Goal: Transaction & Acquisition: Purchase product/service

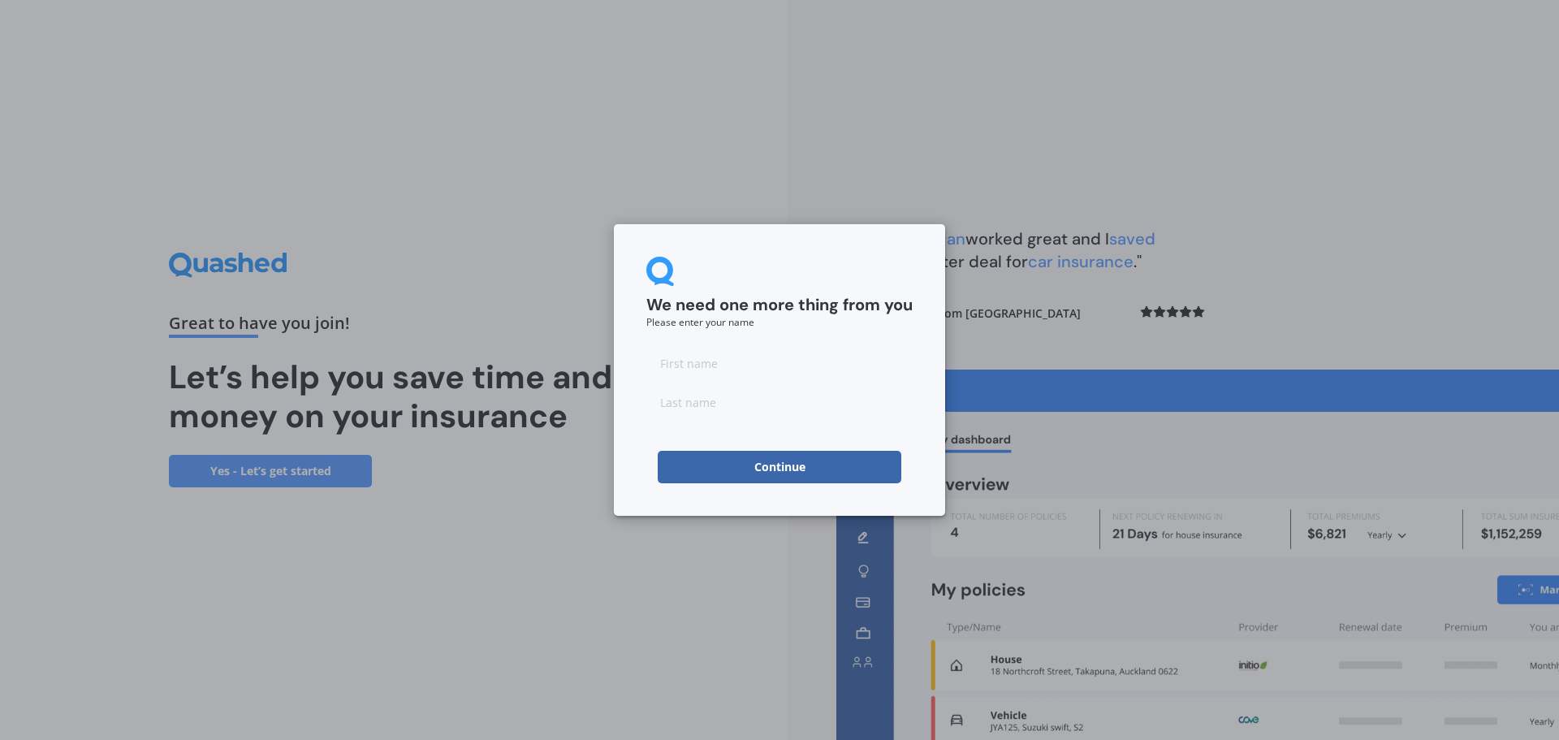
click at [698, 374] on input at bounding box center [779, 363] width 266 height 32
type input "[PERSON_NAME]"
click at [777, 466] on button "Continue" at bounding box center [780, 467] width 244 height 32
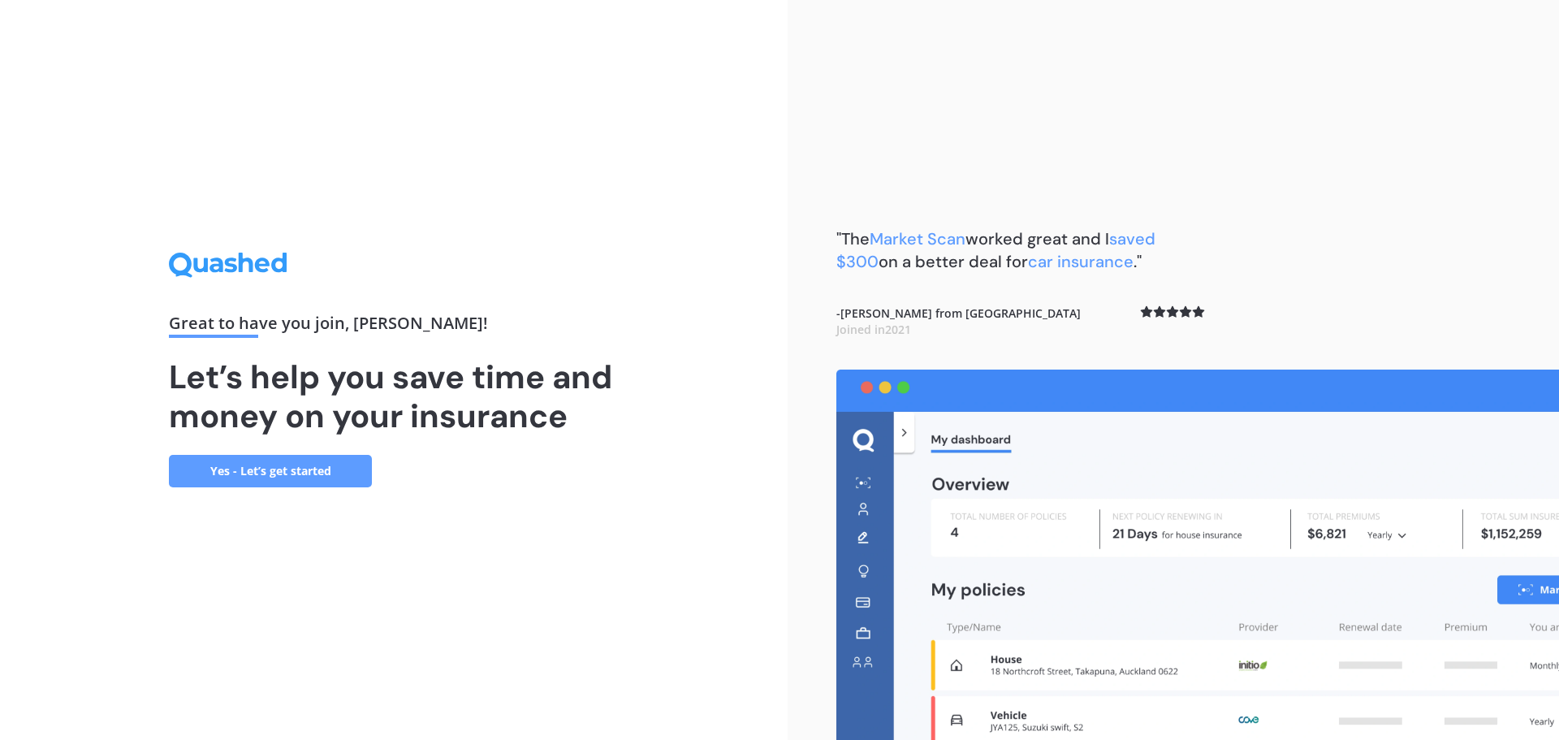
click at [261, 469] on link "Yes - Let’s get started" at bounding box center [270, 471] width 203 height 32
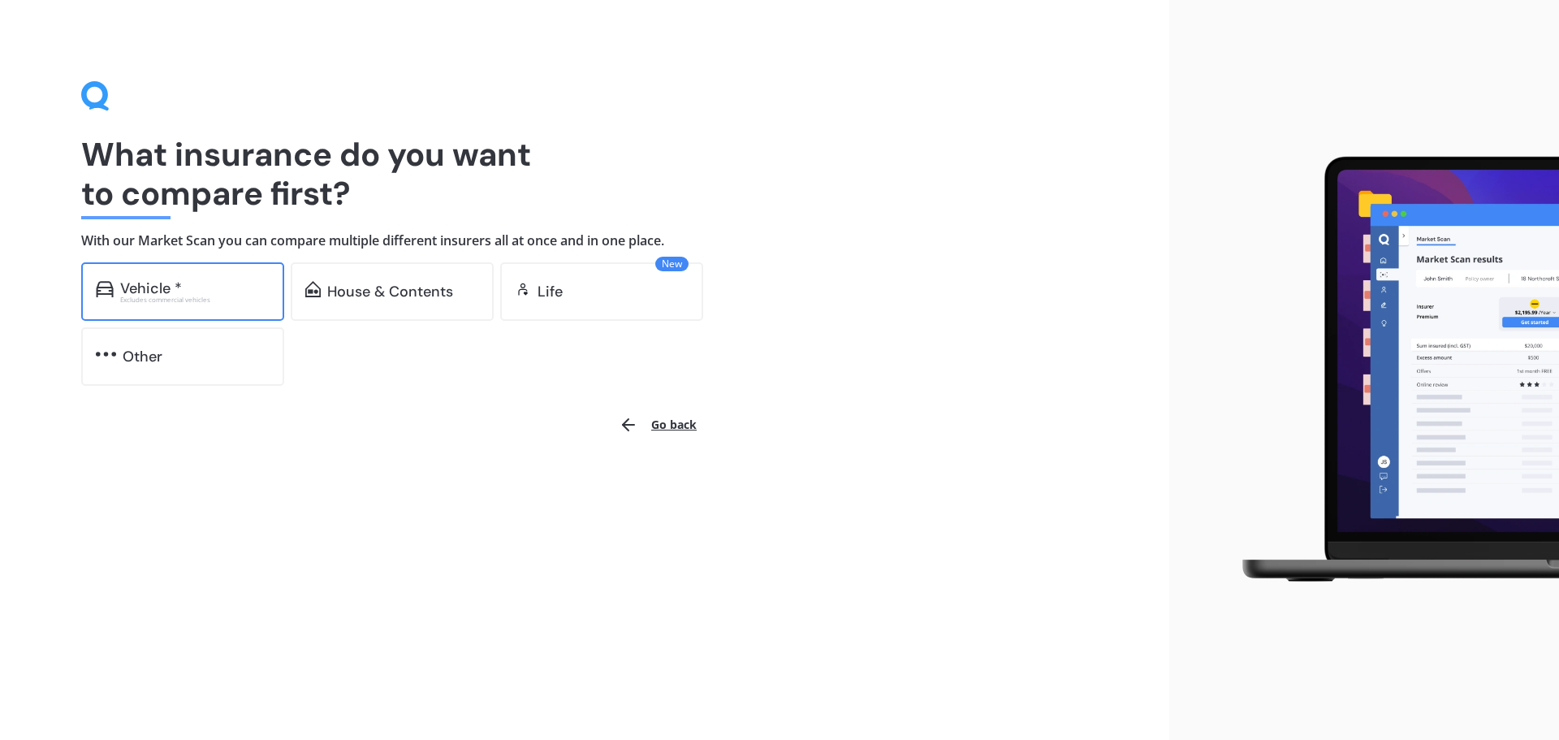
click at [177, 293] on div "Vehicle * Excludes commercial vehicles" at bounding box center [194, 291] width 149 height 23
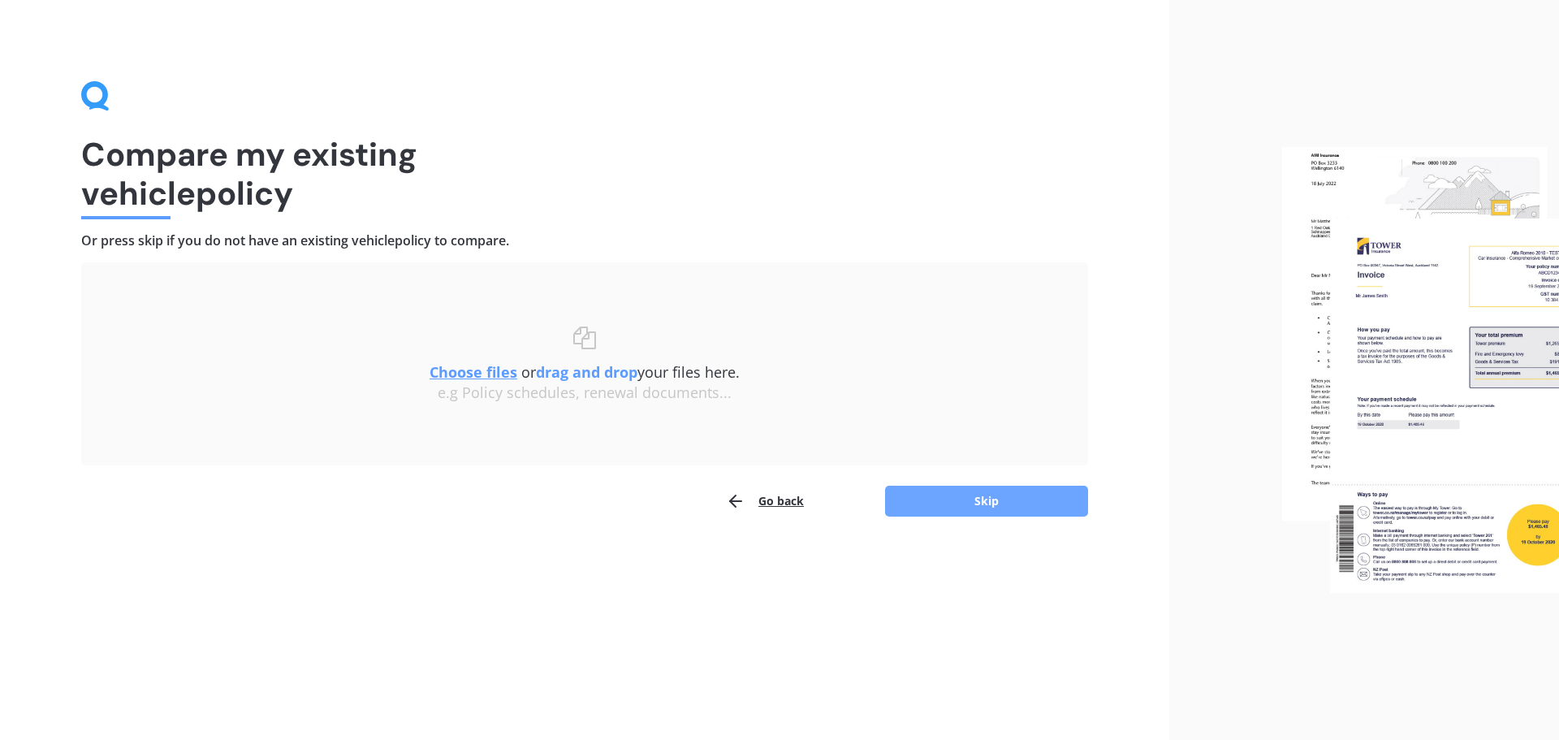
click at [980, 493] on button "Skip" at bounding box center [986, 500] width 203 height 31
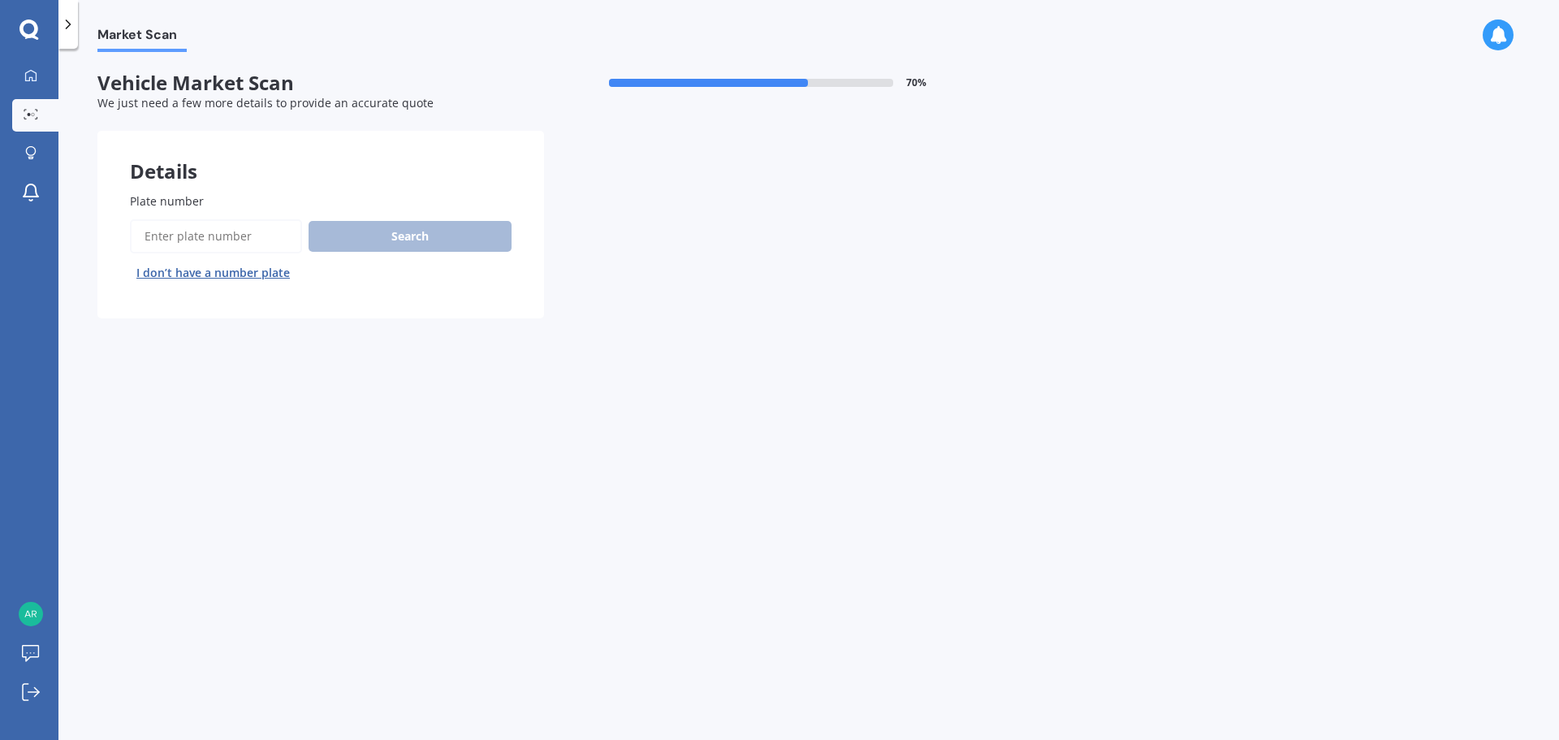
click at [249, 213] on div "Plate number Search I don’t have a number plate" at bounding box center [321, 238] width 382 height 93
click at [237, 199] on label "Plate number" at bounding box center [317, 200] width 375 height 17
click at [237, 219] on input "Plate number" at bounding box center [216, 236] width 172 height 34
type input "plb954"
click at [423, 231] on button "Search" at bounding box center [409, 236] width 203 height 31
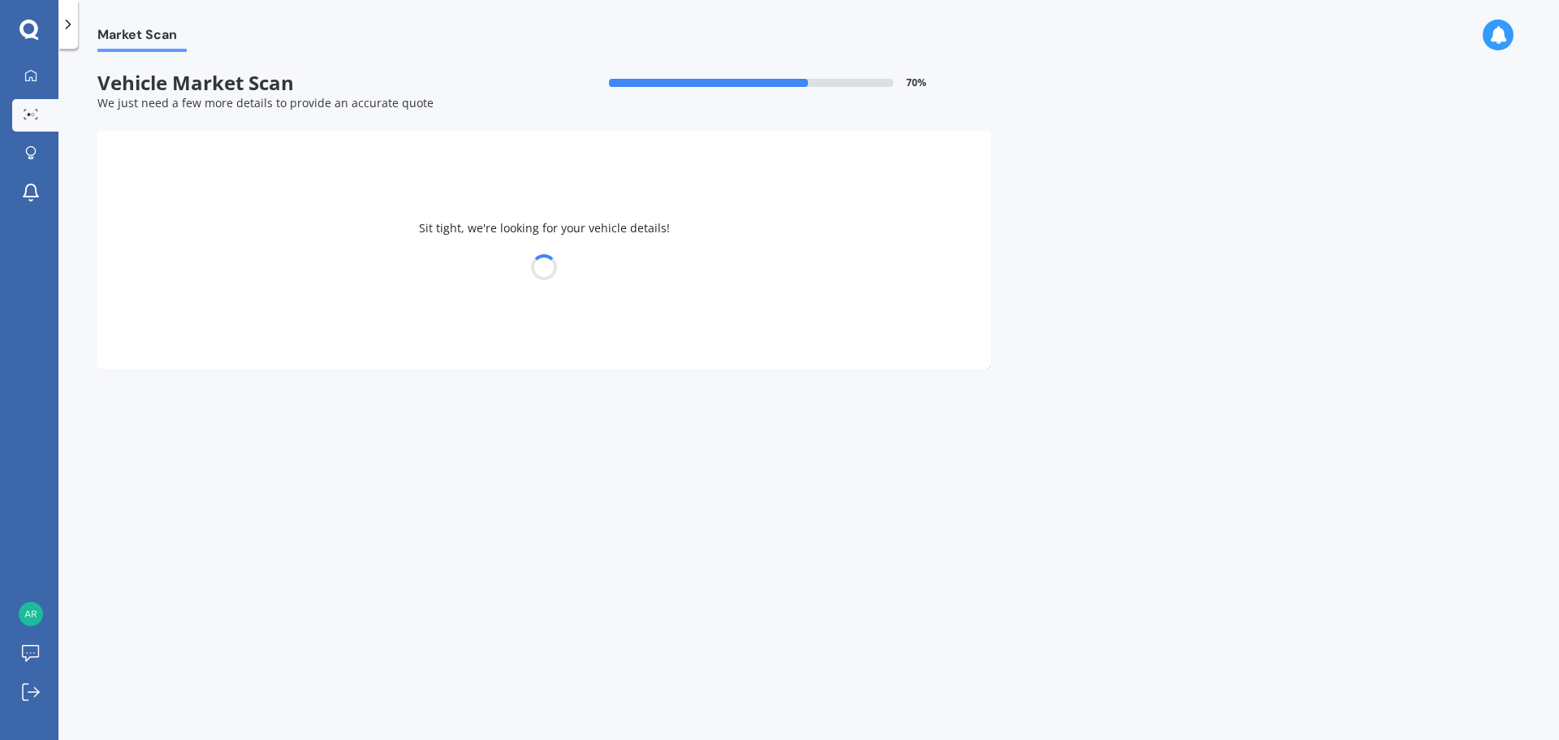
select select "TESLA"
select select "Y"
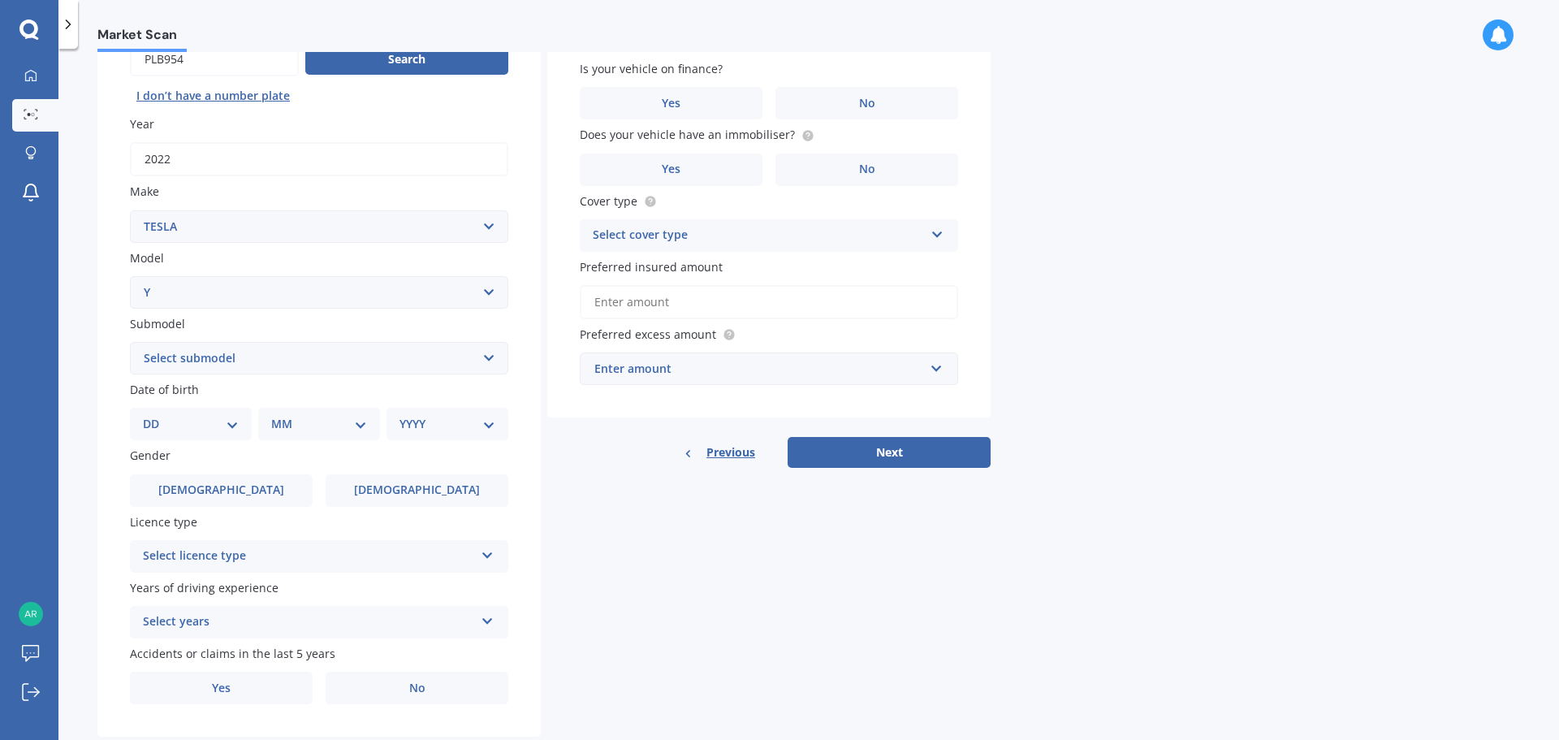
scroll to position [216, 0]
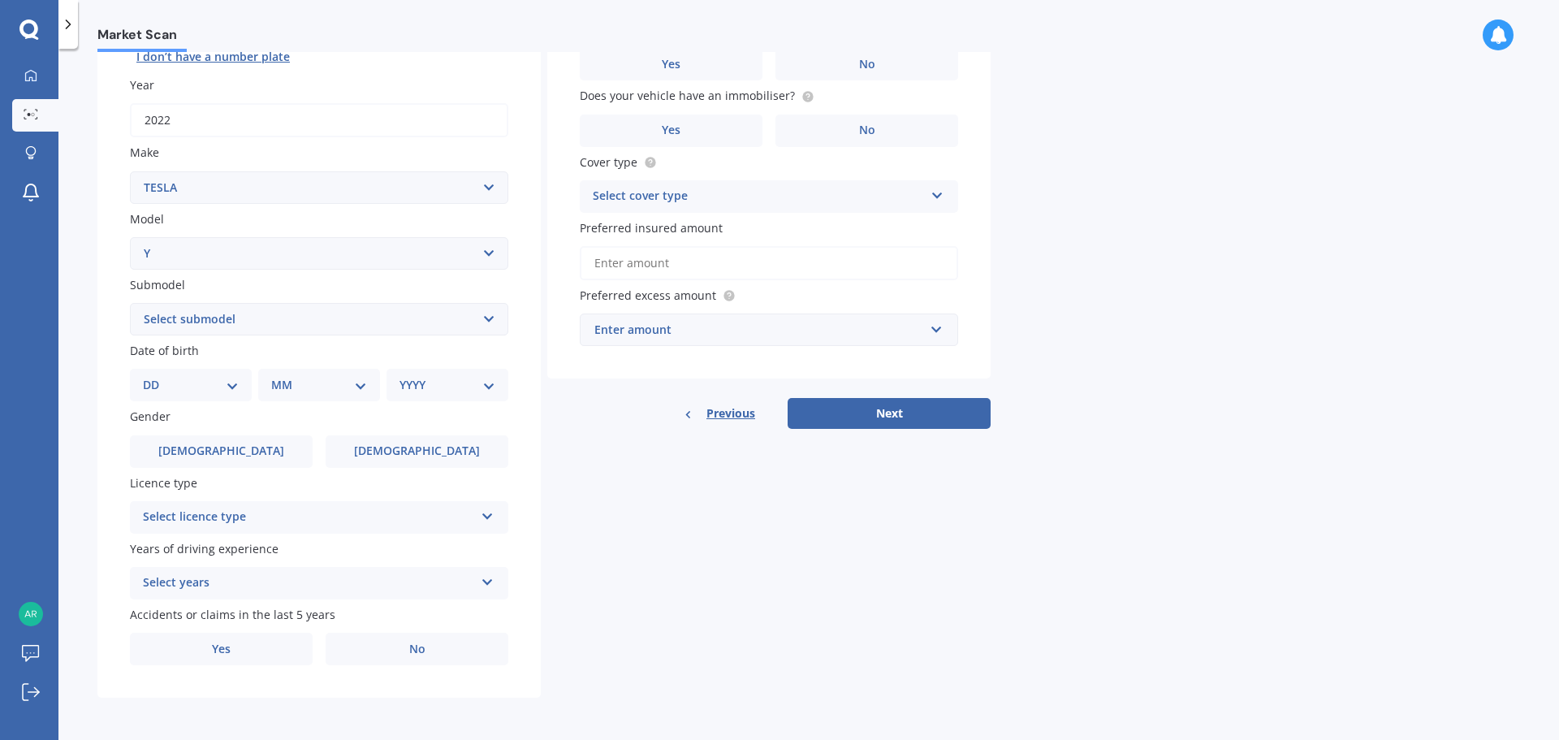
click at [361, 317] on select "Select submodel EV" at bounding box center [319, 319] width 378 height 32
select select "EV"
click at [130, 303] on select "Select submodel EV" at bounding box center [319, 319] width 378 height 32
click at [175, 386] on select "DD 01 02 03 04 05 06 07 08 09 10 11 12 13 14 15 16 17 18 19 20 21 22 23 24 25 2…" at bounding box center [191, 385] width 96 height 18
select select "15"
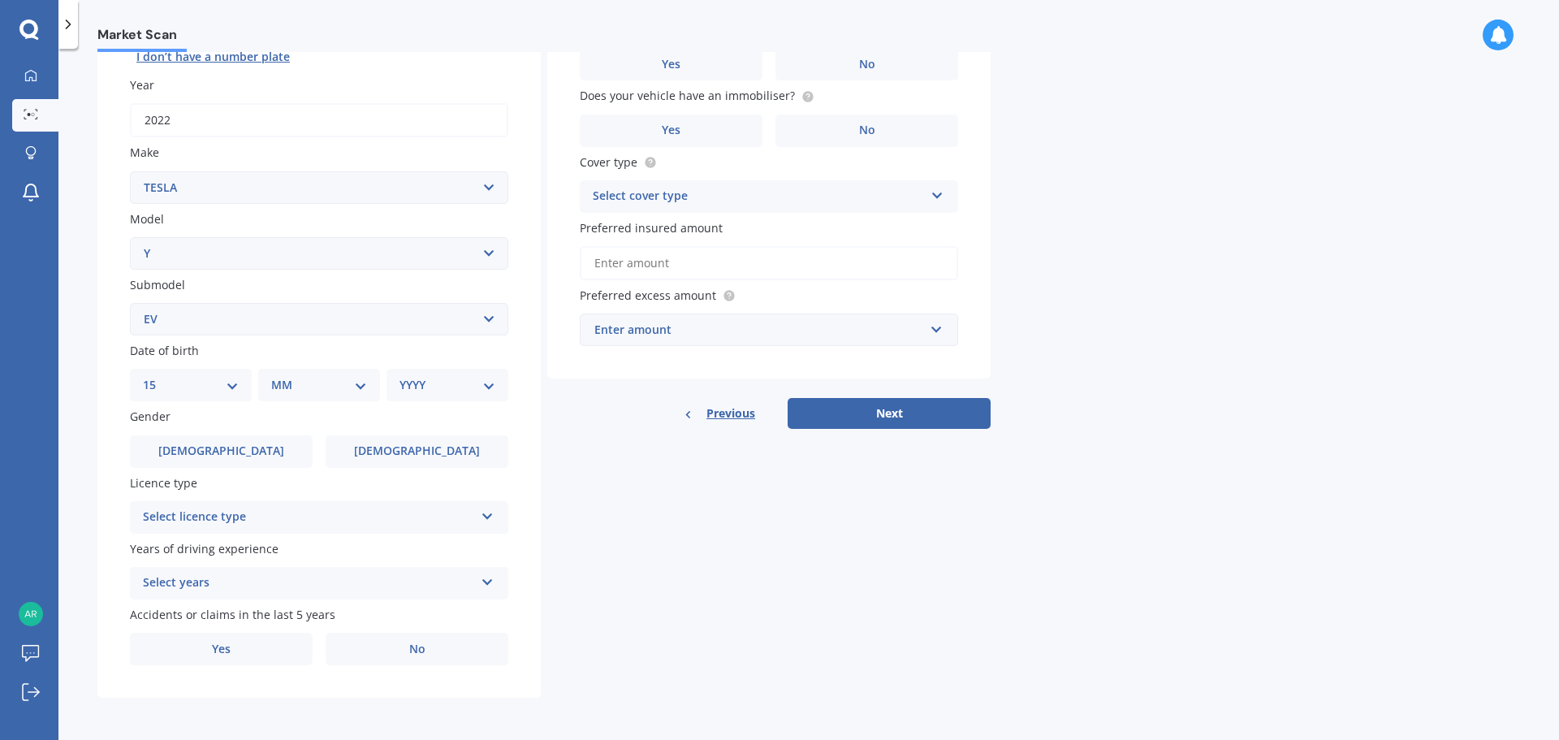
click at [156, 376] on select "DD 01 02 03 04 05 06 07 08 09 10 11 12 13 14 15 16 17 18 19 20 21 22 23 24 25 2…" at bounding box center [191, 385] width 96 height 18
click at [315, 383] on select "MM 01 02 03 04 05 06 07 08 09 10 11 12" at bounding box center [322, 385] width 89 height 18
select select "10"
click at [278, 376] on select "MM 01 02 03 04 05 06 07 08 09 10 11 12" at bounding box center [322, 385] width 89 height 18
click at [416, 386] on select "YYYY 2025 2024 2023 2022 2021 2020 2019 2018 2017 2016 2015 2014 2013 2012 2011…" at bounding box center [443, 385] width 89 height 18
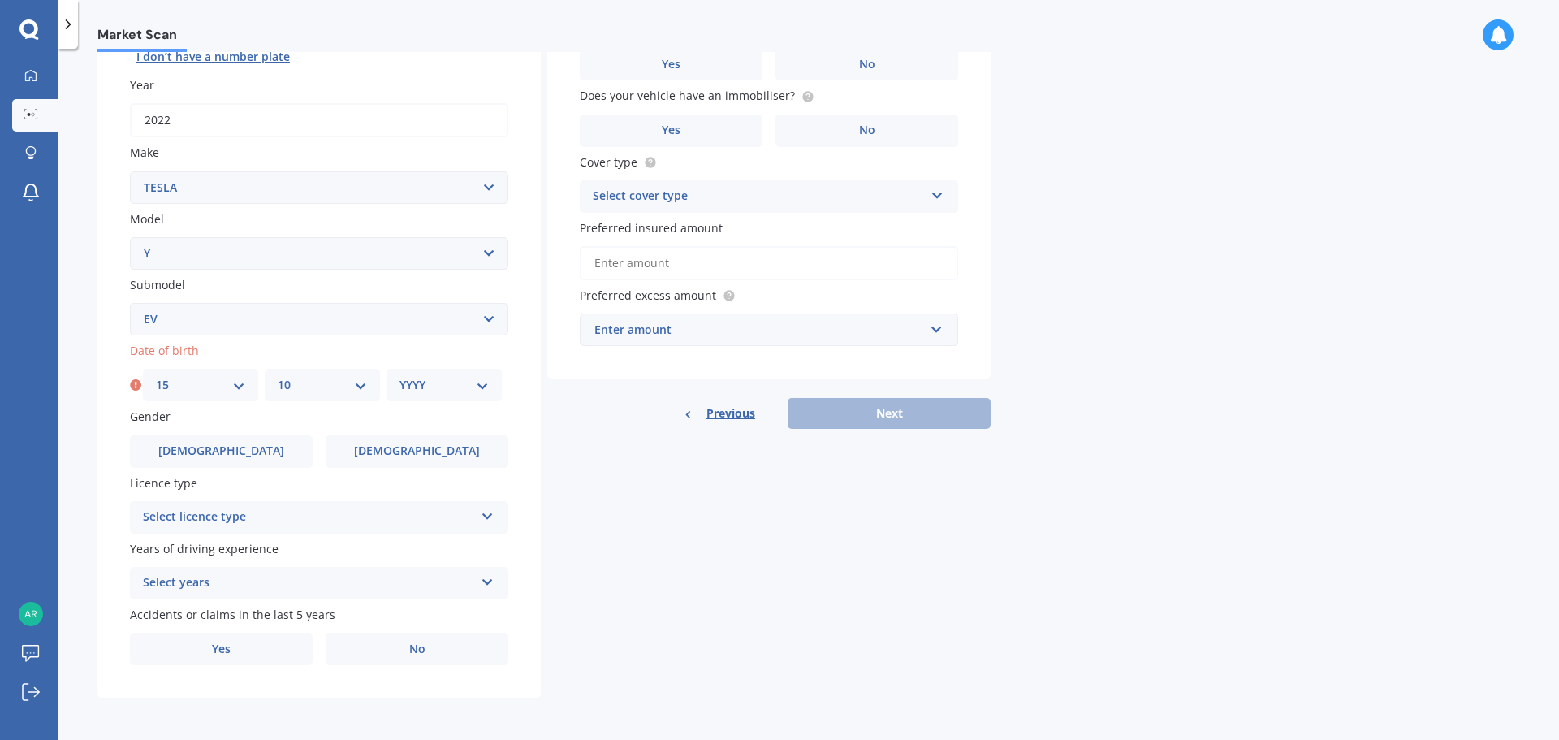
select select "1971"
click at [399, 376] on select "YYYY 2025 2024 2023 2022 2021 2020 2019 2018 2017 2016 2015 2014 2013 2012 2011…" at bounding box center [443, 385] width 89 height 18
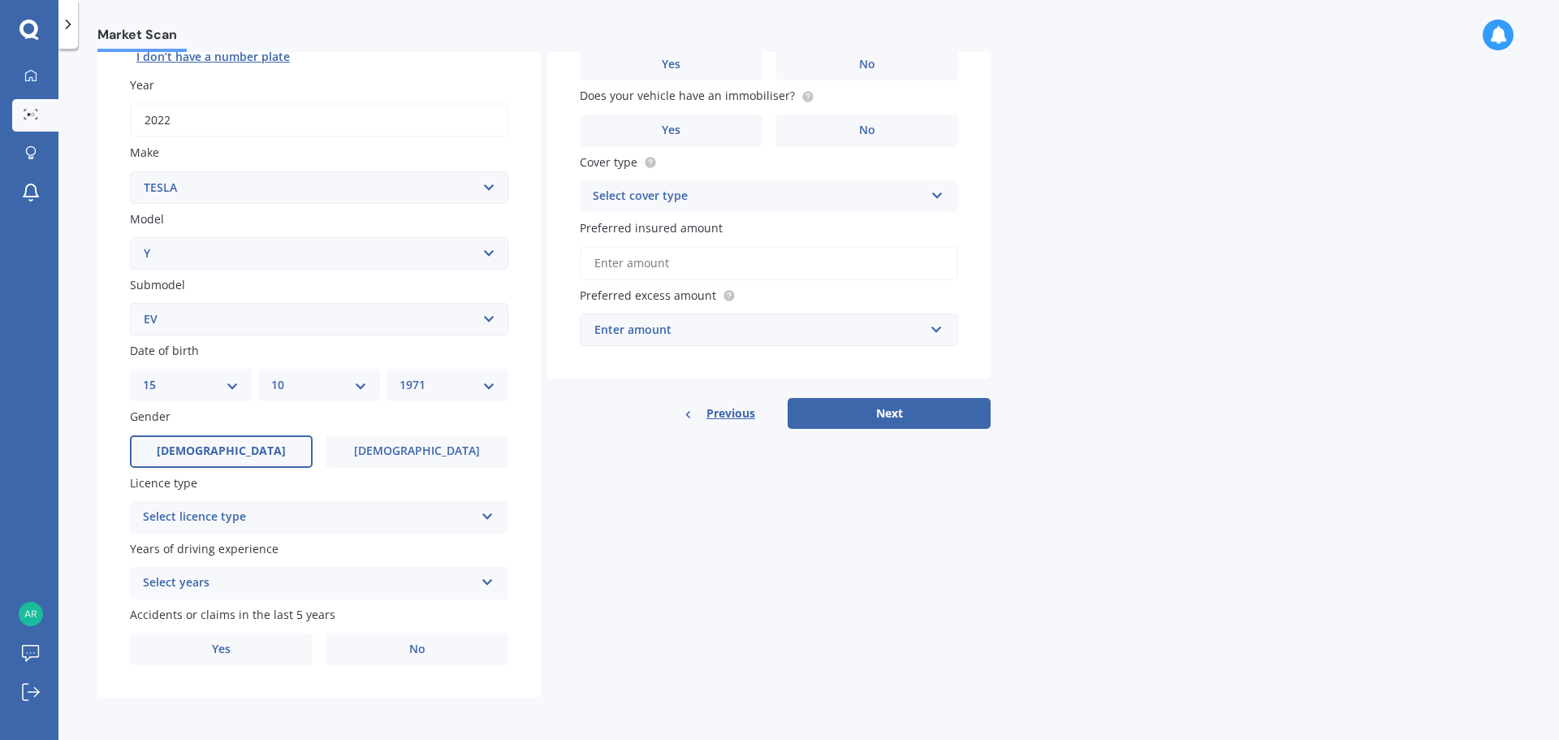
click at [240, 453] on label "[DEMOGRAPHIC_DATA]" at bounding box center [221, 451] width 183 height 32
click at [0, 0] on input "[DEMOGRAPHIC_DATA]" at bounding box center [0, 0] width 0 height 0
click at [240, 514] on div "Select licence type" at bounding box center [308, 516] width 331 height 19
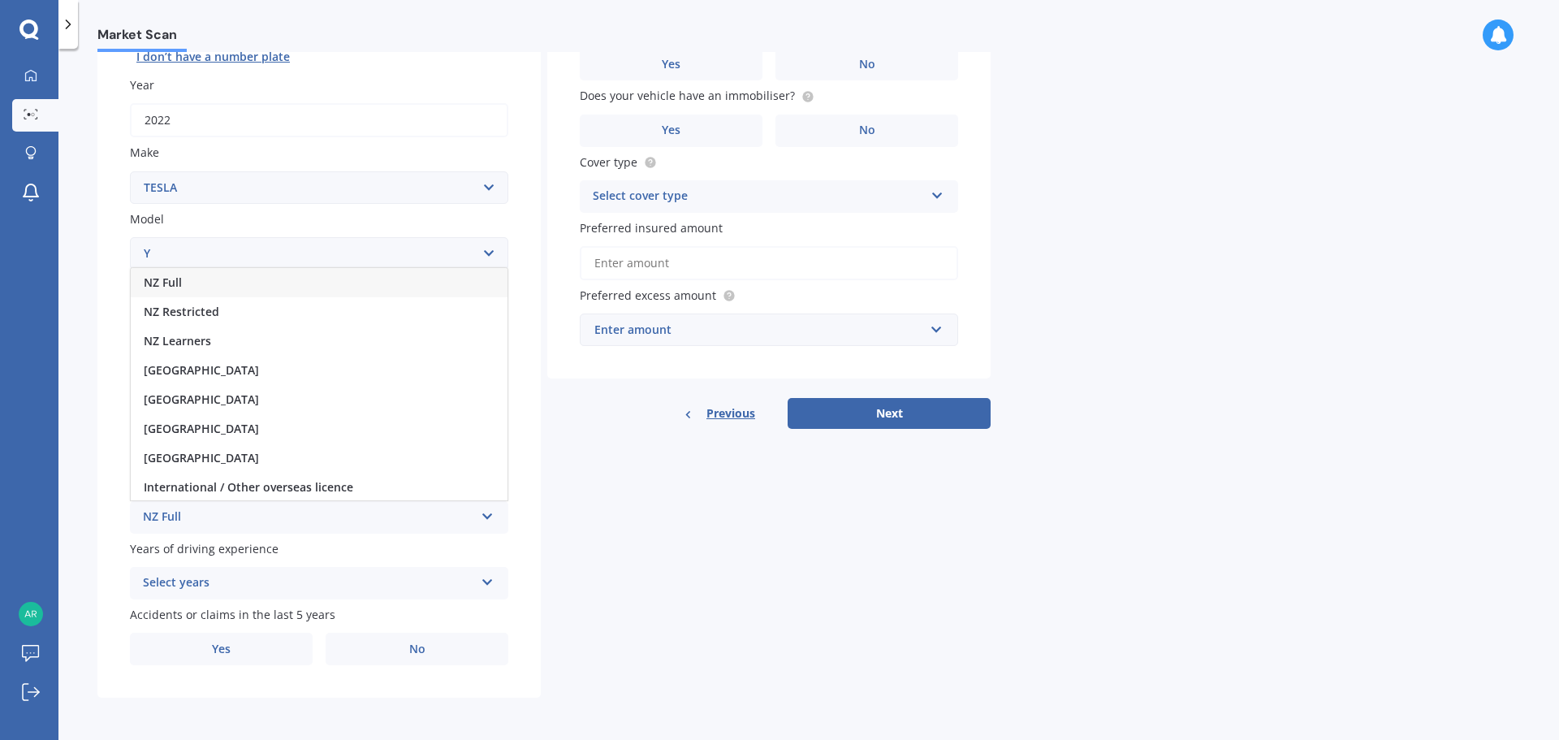
click at [179, 285] on span "NZ Full" at bounding box center [163, 281] width 38 height 15
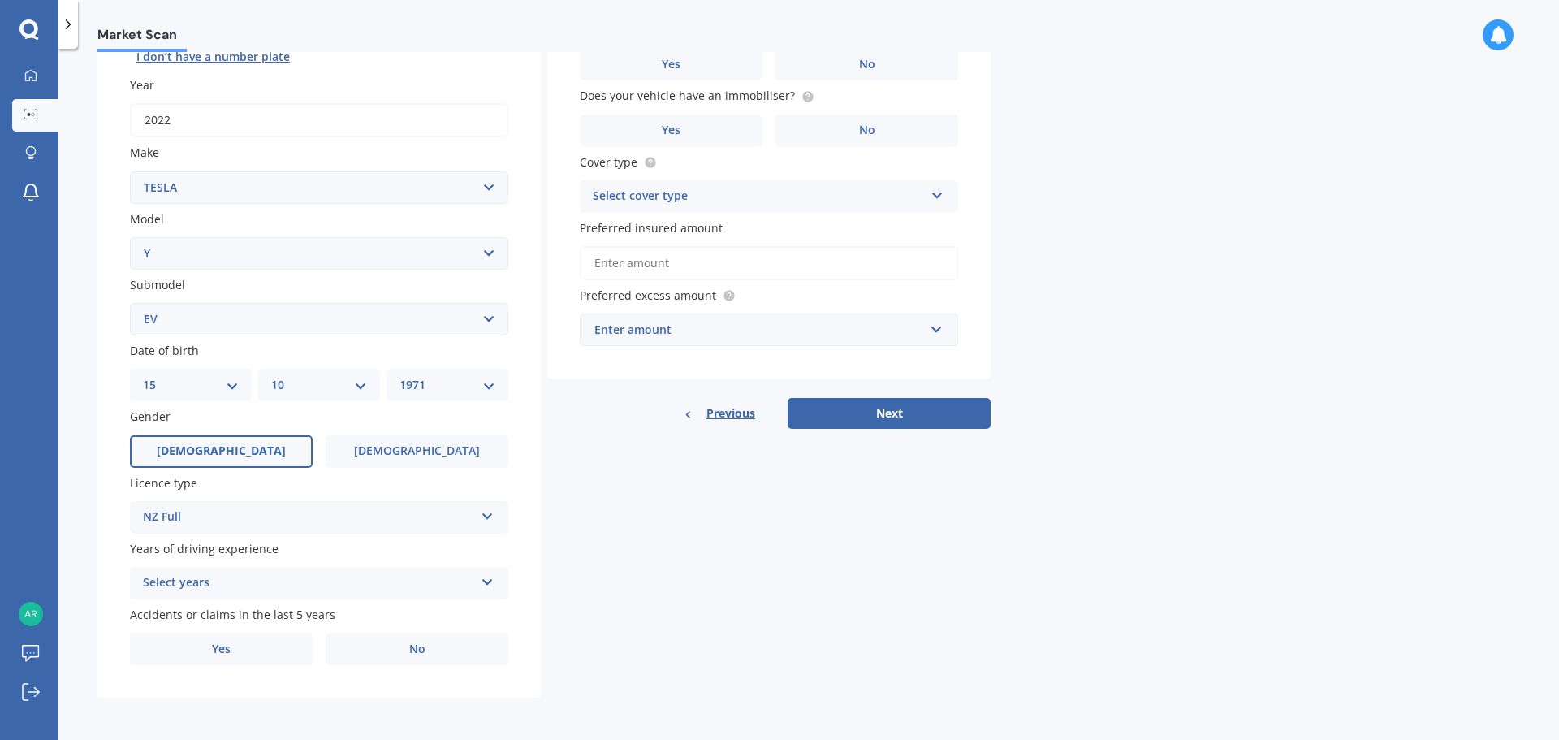
click at [257, 576] on div "Select years" at bounding box center [308, 582] width 331 height 19
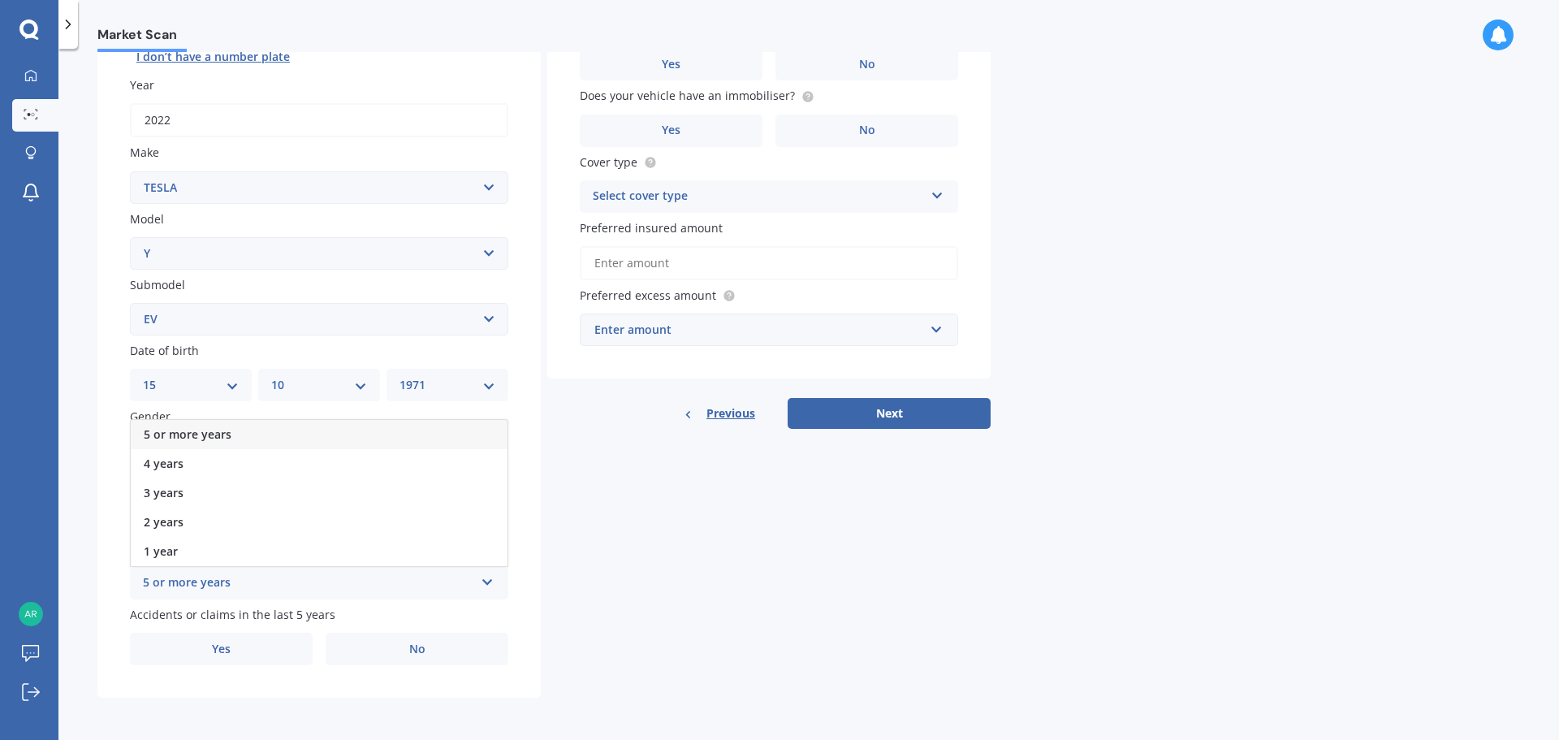
click at [197, 434] on span "5 or more years" at bounding box center [188, 433] width 88 height 15
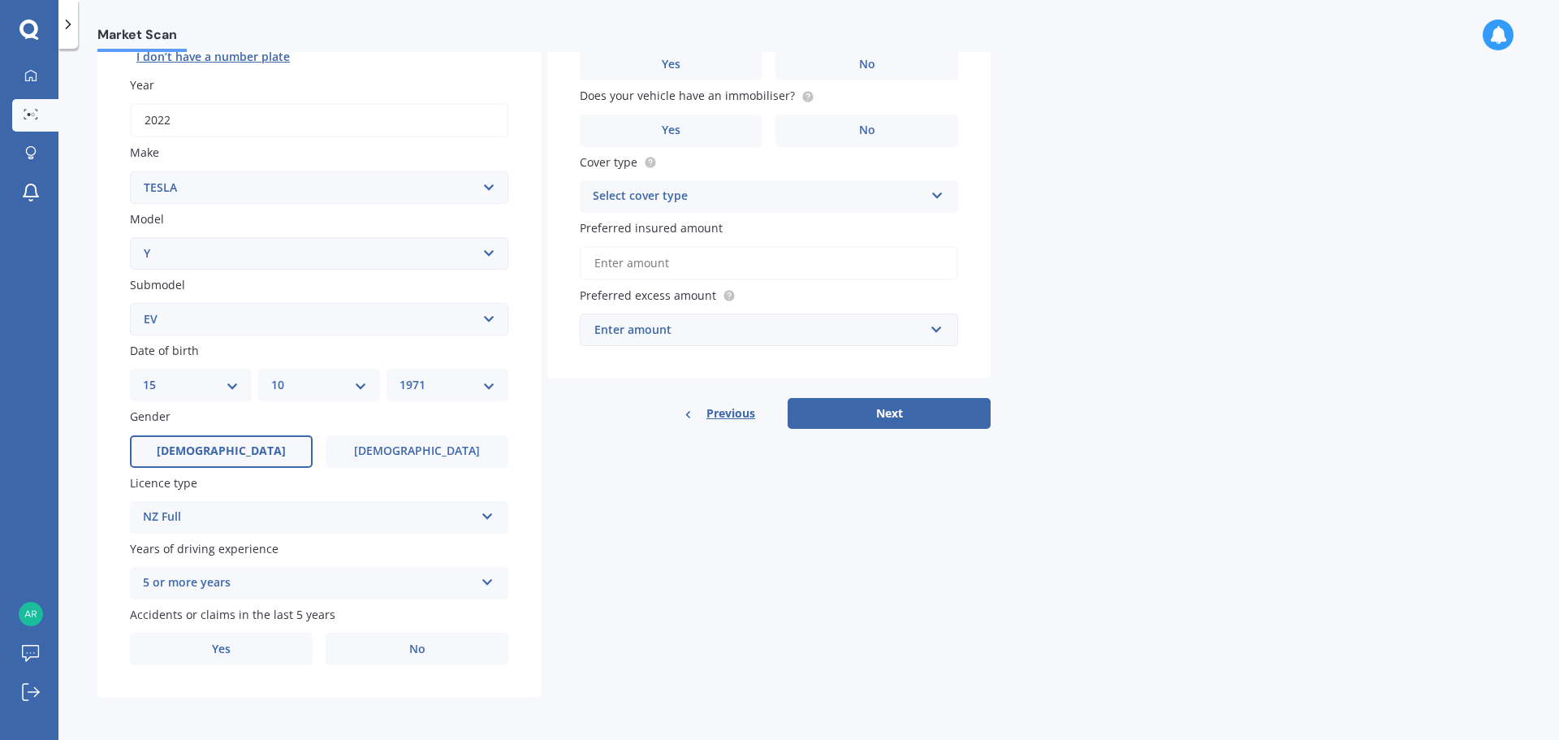
click at [598, 580] on div "Details Plate number Search I don’t have a number plate Year [DATE] Make Select…" at bounding box center [543, 306] width 893 height 783
click at [421, 647] on span "No" at bounding box center [417, 649] width 16 height 14
click at [0, 0] on input "No" at bounding box center [0, 0] width 0 height 0
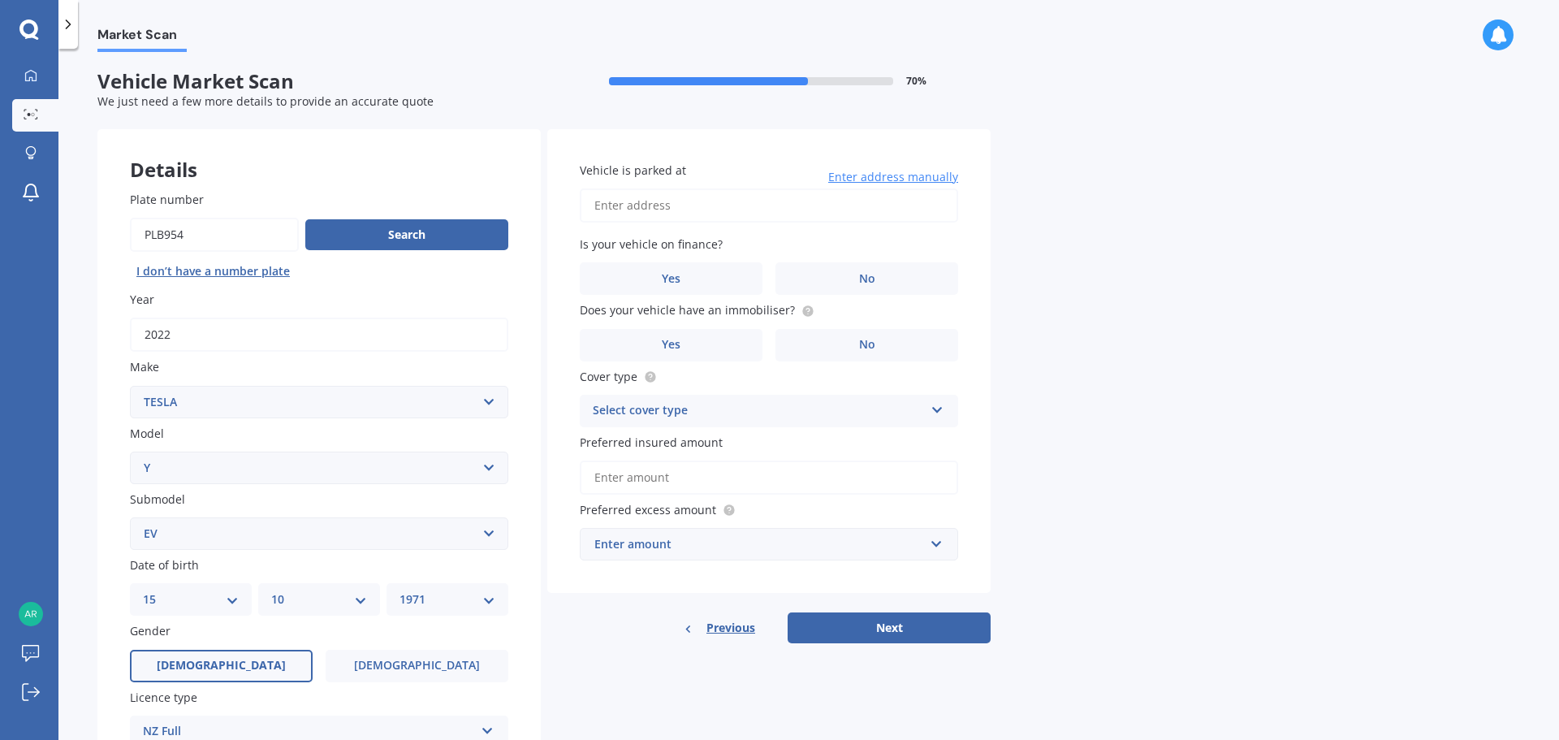
scroll to position [0, 0]
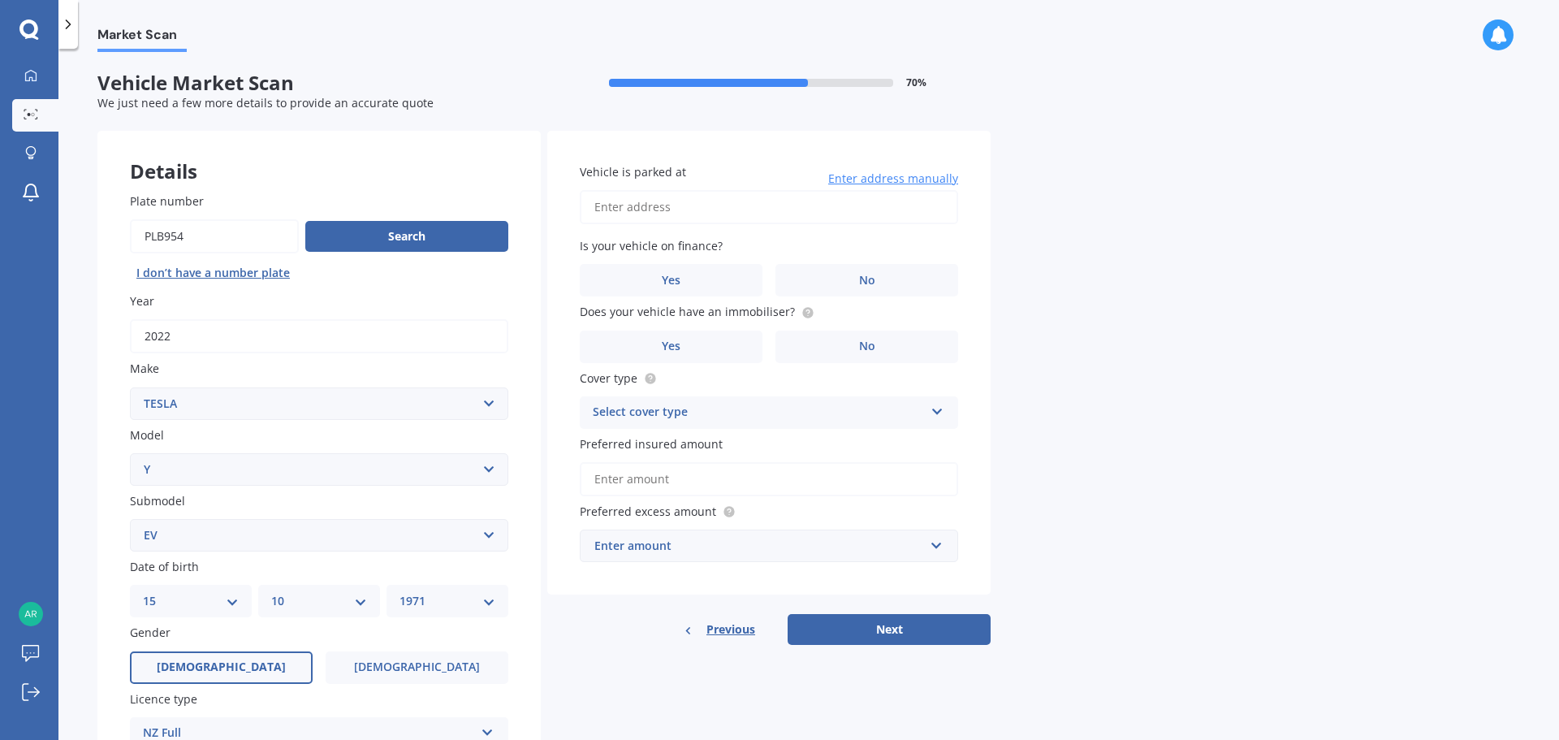
click at [606, 211] on input "Vehicle is parked at" at bounding box center [769, 207] width 378 height 34
type input "[STREET_ADDRESS][PERSON_NAME]"
click at [861, 274] on span "No" at bounding box center [867, 281] width 16 height 14
click at [0, 0] on input "No" at bounding box center [0, 0] width 0 height 0
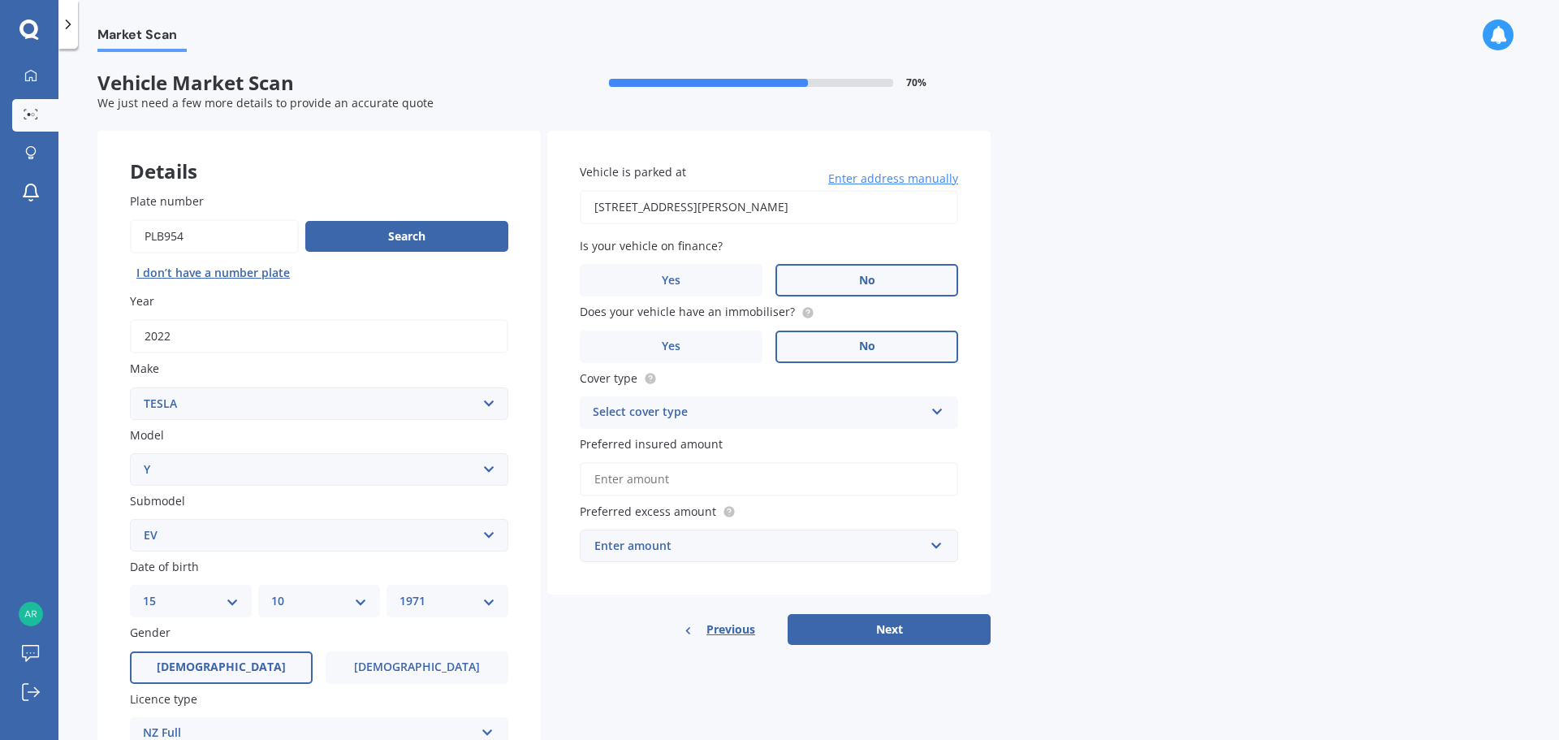
click at [855, 340] on label "No" at bounding box center [866, 346] width 183 height 32
click at [0, 0] on input "No" at bounding box center [0, 0] width 0 height 0
click at [769, 415] on div "Select cover type" at bounding box center [758, 412] width 331 height 19
click at [691, 440] on div "Comprehensive" at bounding box center [768, 443] width 377 height 29
click at [698, 480] on input "Preferred insured amount" at bounding box center [769, 479] width 378 height 34
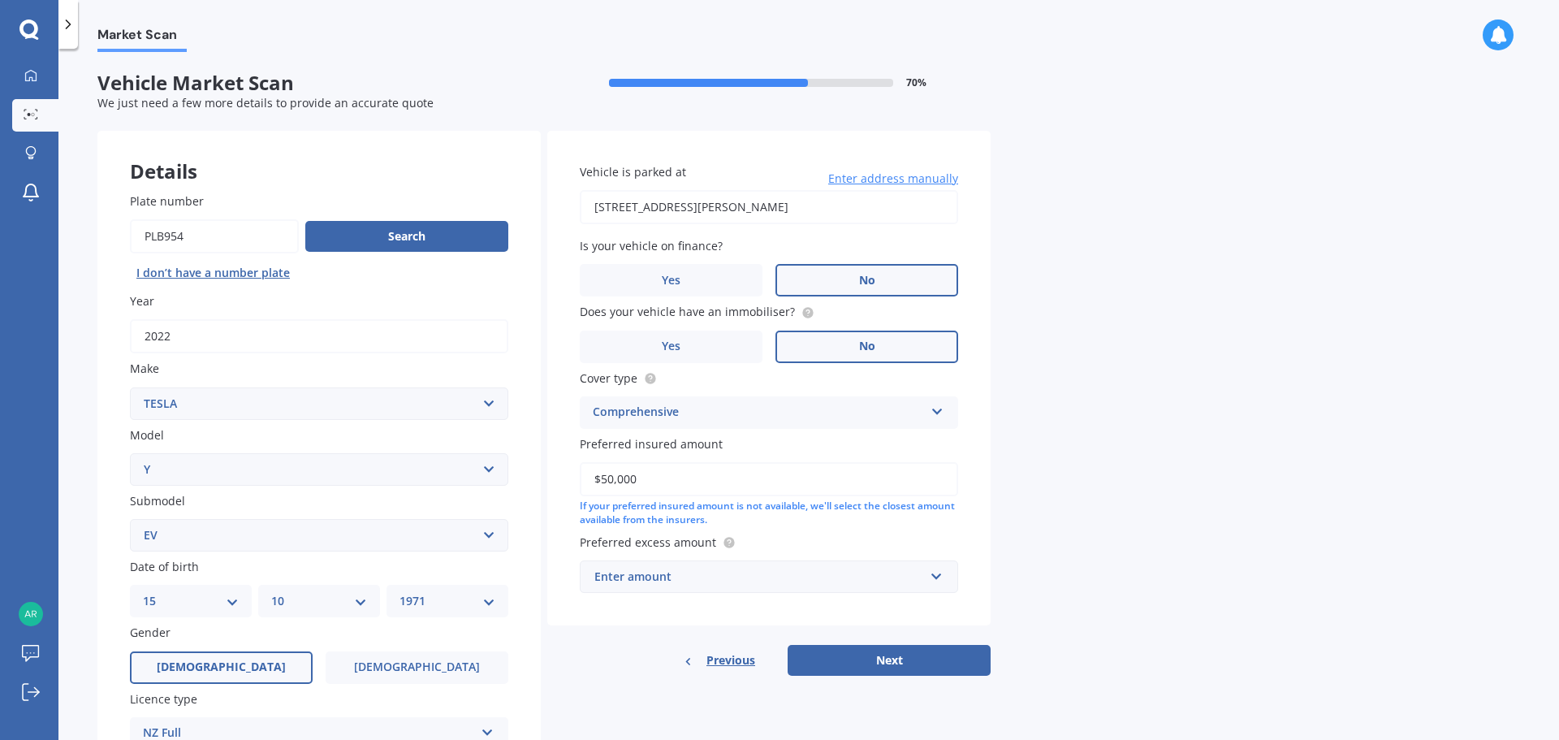
type input "$50,000"
click at [1037, 504] on div "Market Scan Vehicle Market Scan 70 % We just need a few more details to provide…" at bounding box center [808, 397] width 1500 height 691
click at [663, 583] on div "Enter amount" at bounding box center [759, 576] width 330 height 18
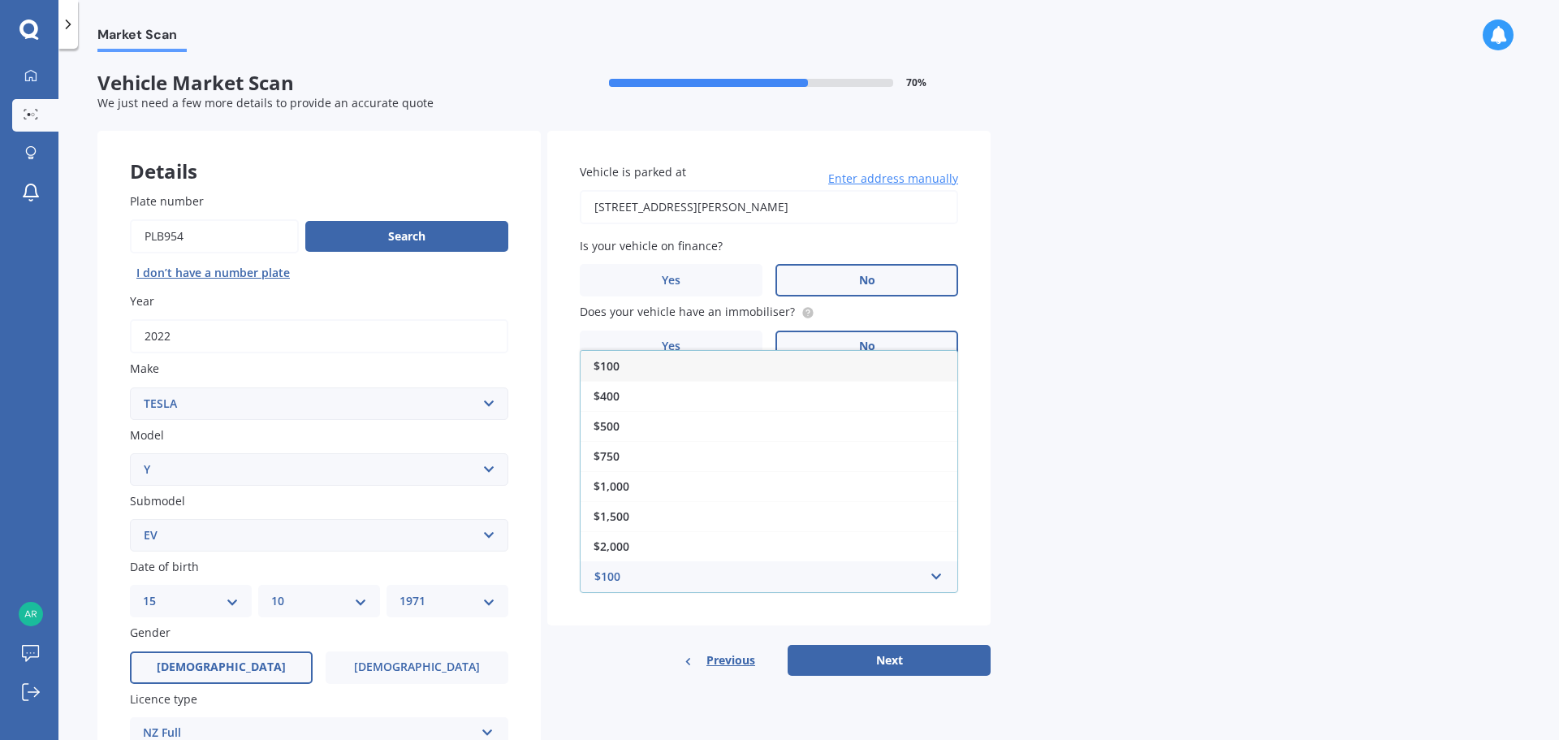
click at [602, 421] on span "$500" at bounding box center [606, 425] width 26 height 15
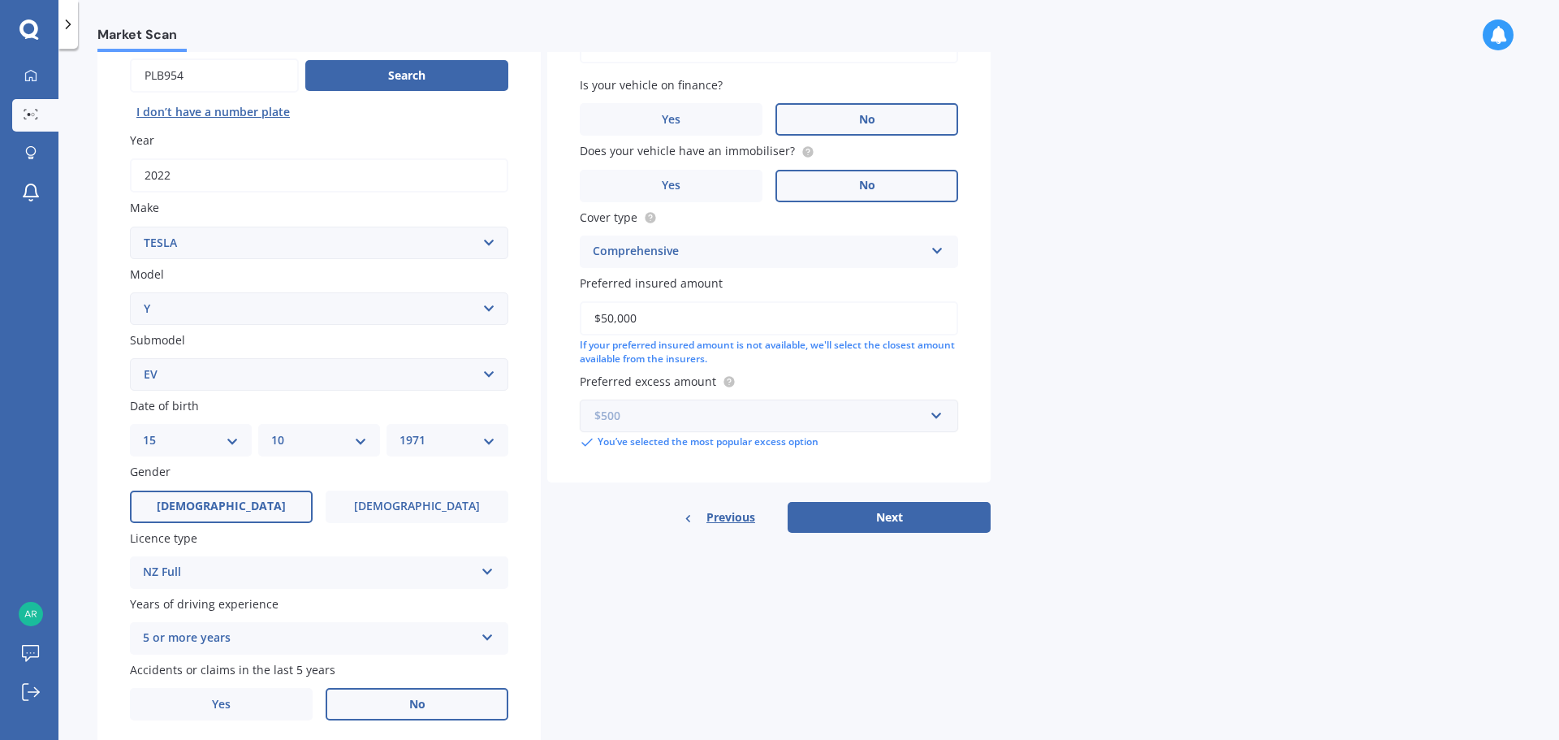
scroll to position [216, 0]
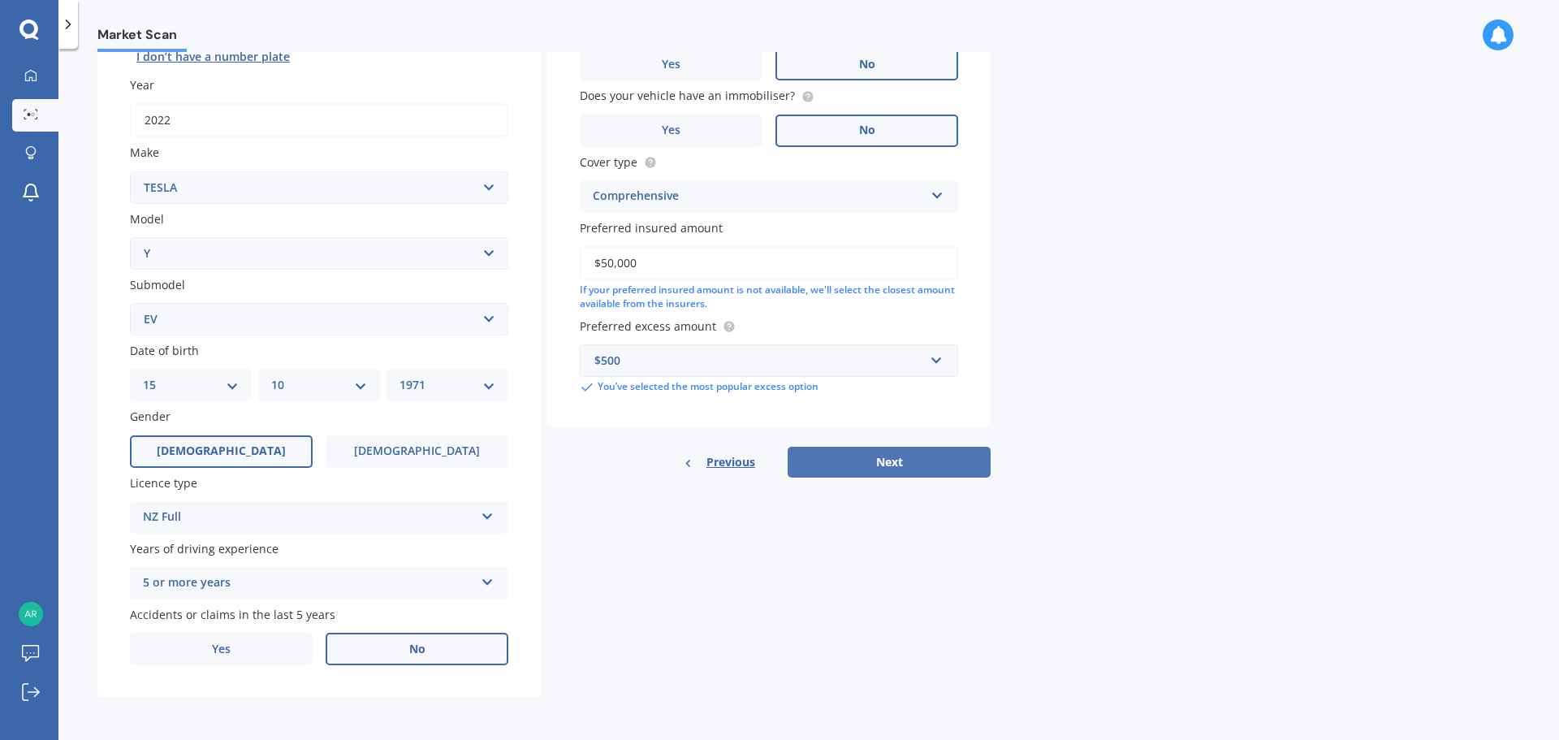
click at [907, 464] on button "Next" at bounding box center [888, 462] width 203 height 31
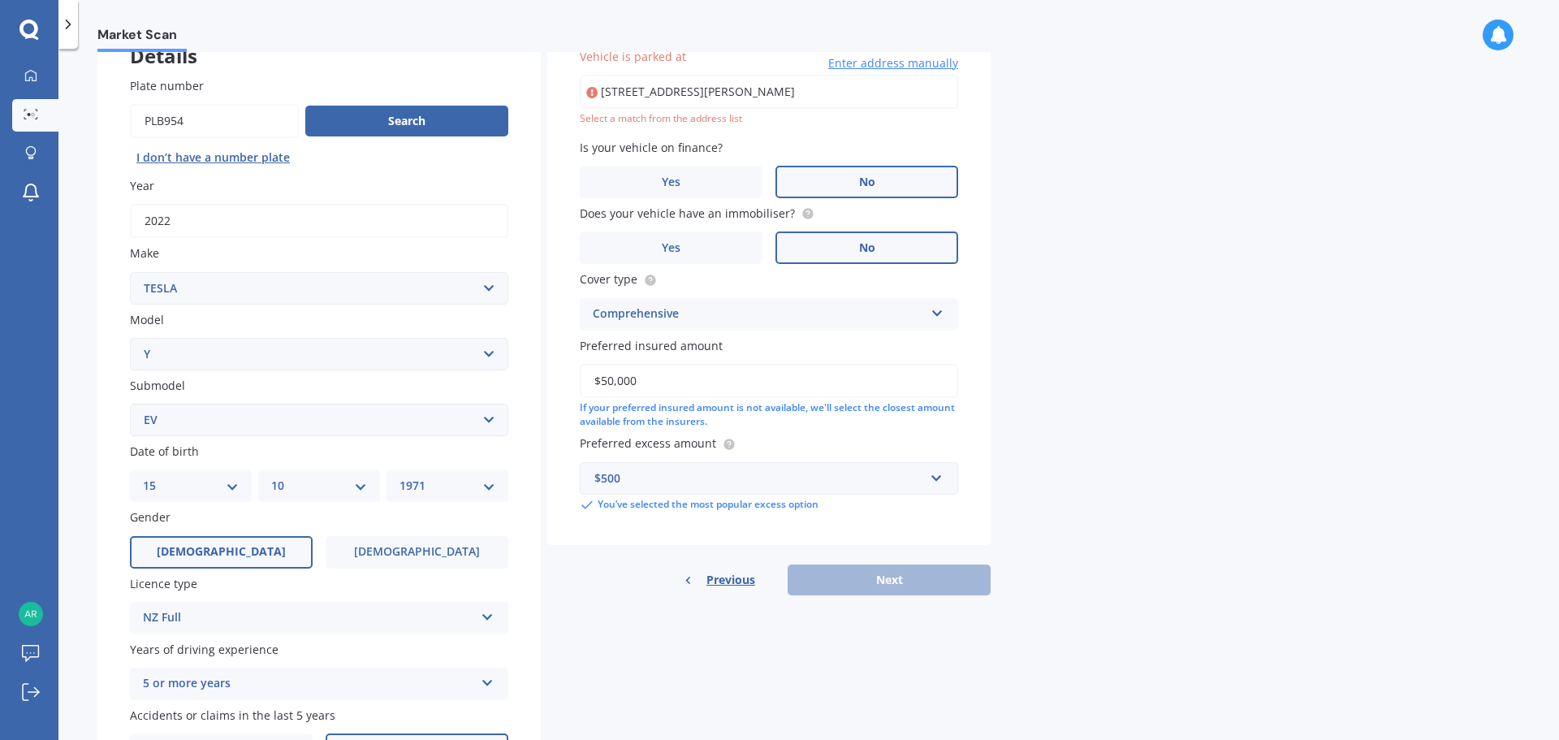
scroll to position [111, 0]
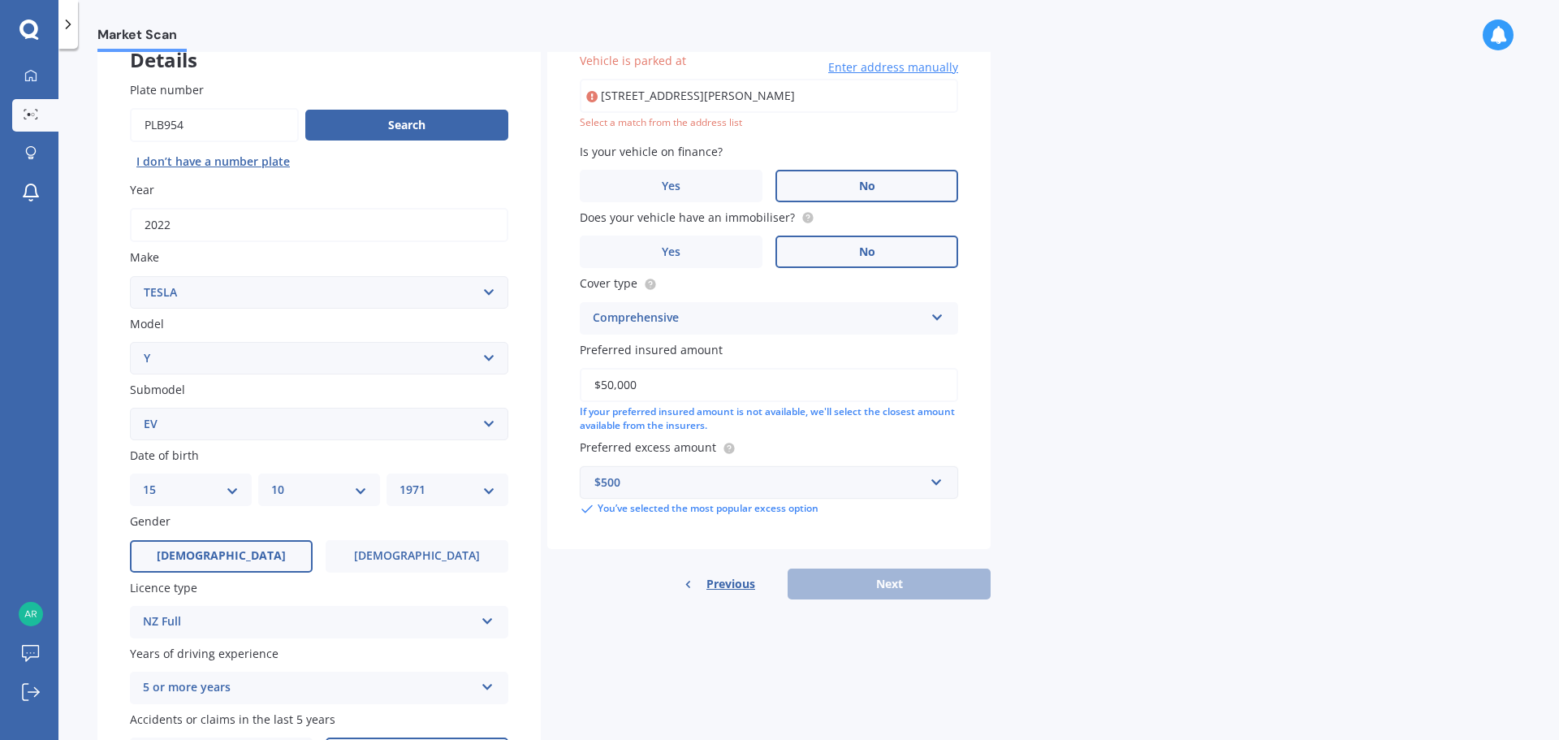
drag, startPoint x: 811, startPoint y: 96, endPoint x: 587, endPoint y: 101, distance: 224.1
click at [587, 101] on div "[STREET_ADDRESS][PERSON_NAME] Enter address manually" at bounding box center [769, 96] width 378 height 34
type input "[STREET_ADDRESS][PERSON_NAME]"
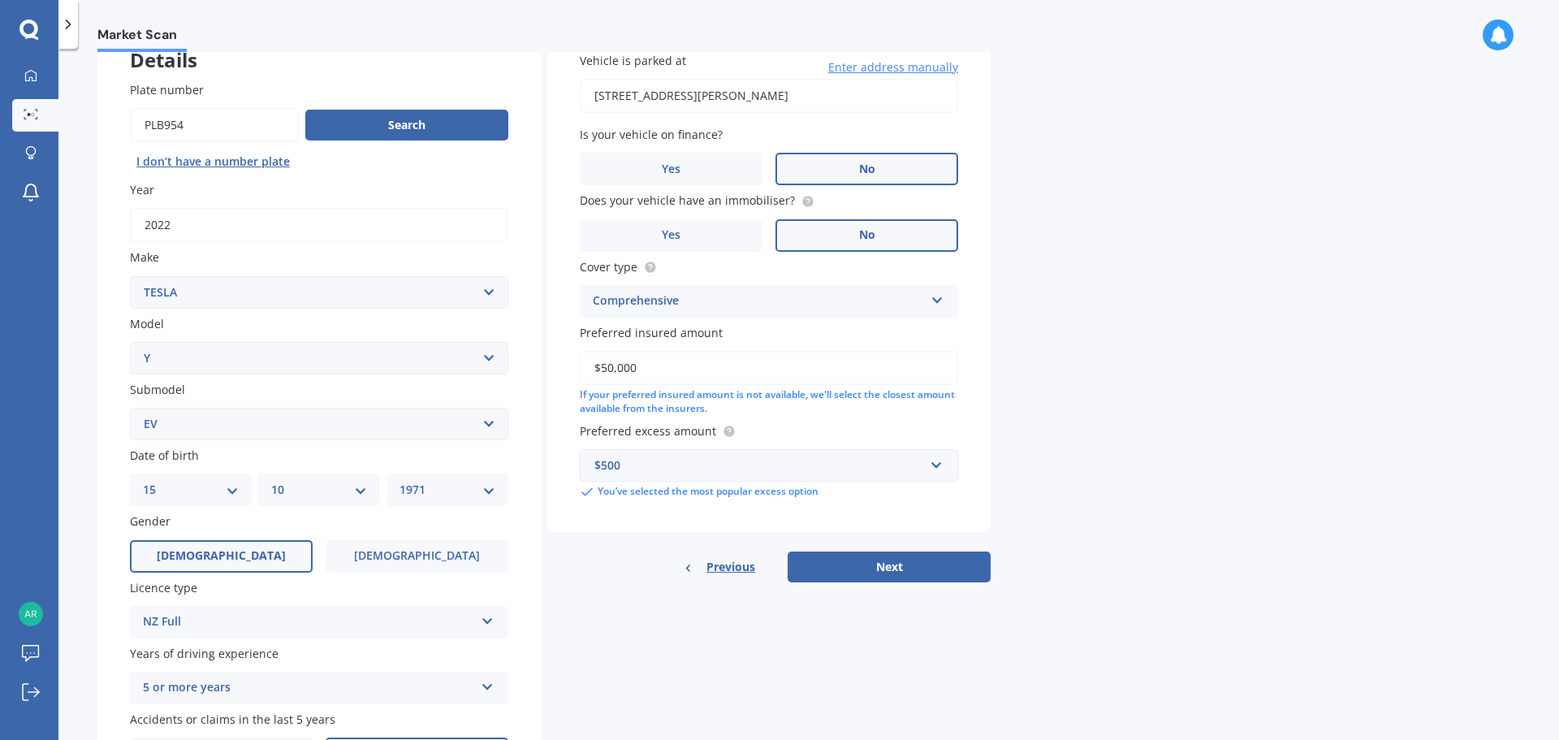
click at [878, 561] on button "Next" at bounding box center [888, 566] width 203 height 31
select select "15"
select select "10"
select select "1971"
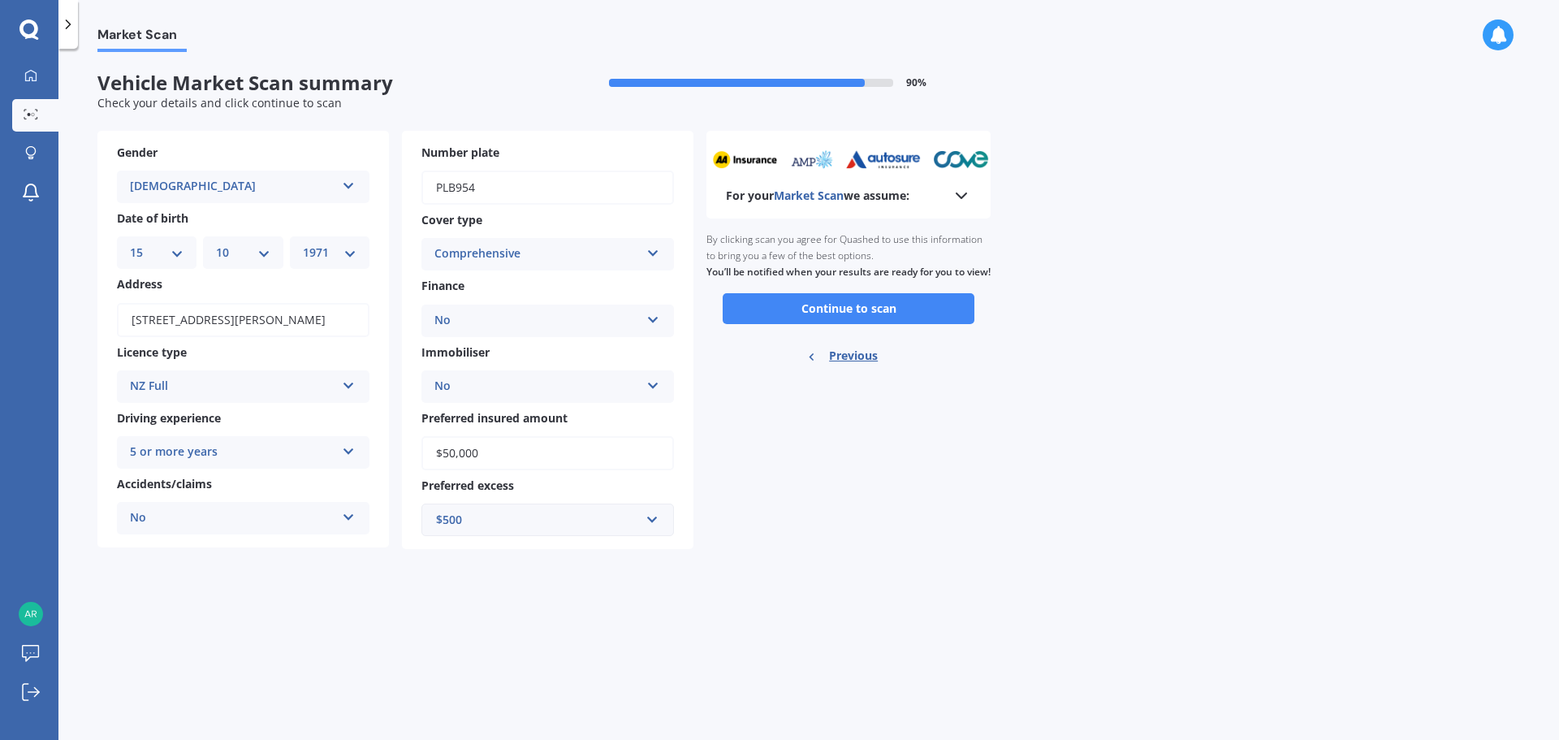
scroll to position [0, 0]
click at [864, 321] on button "Continue to scan" at bounding box center [849, 308] width 252 height 31
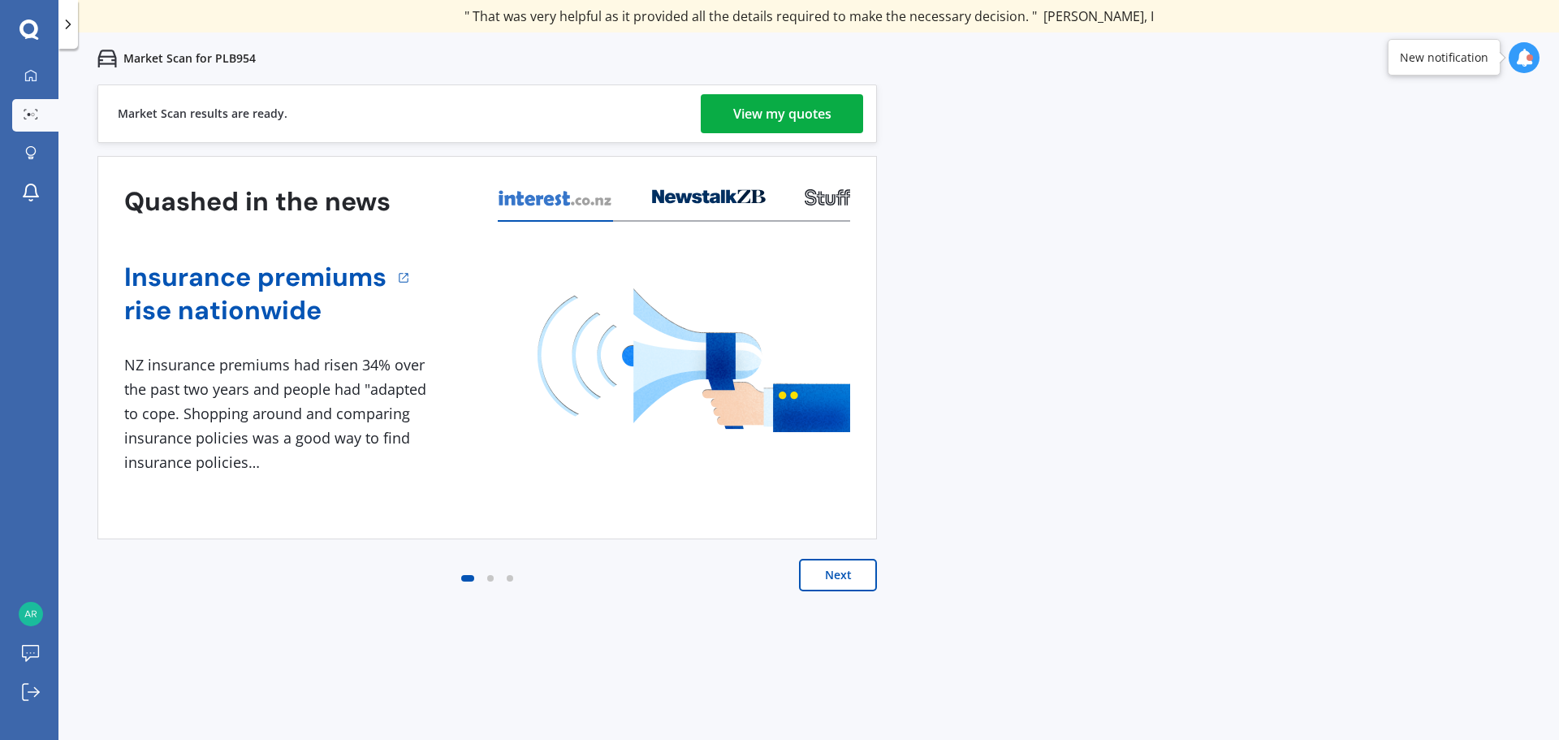
click at [779, 113] on div "View my quotes" at bounding box center [782, 113] width 98 height 39
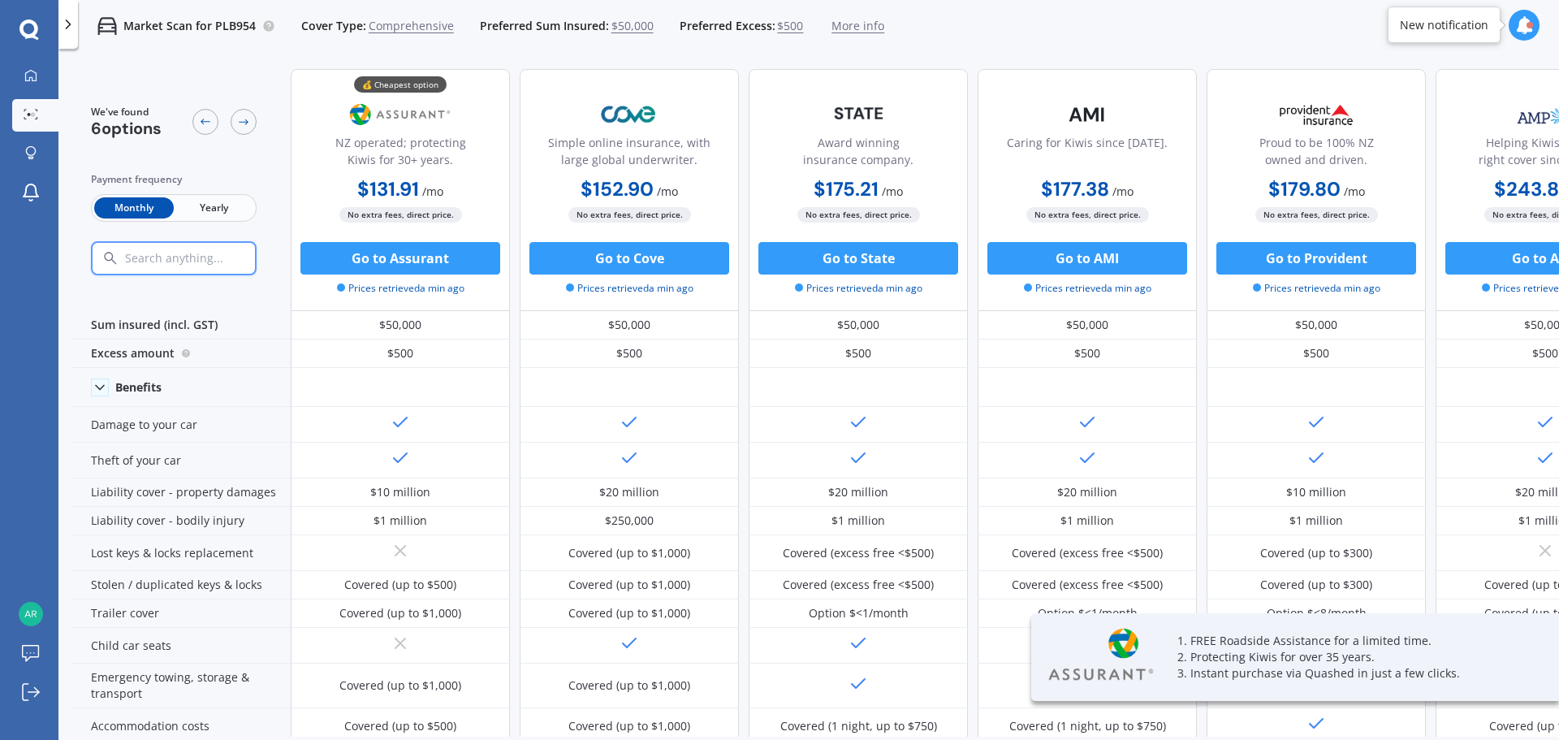
click at [214, 205] on span "Yearly" at bounding box center [214, 207] width 80 height 21
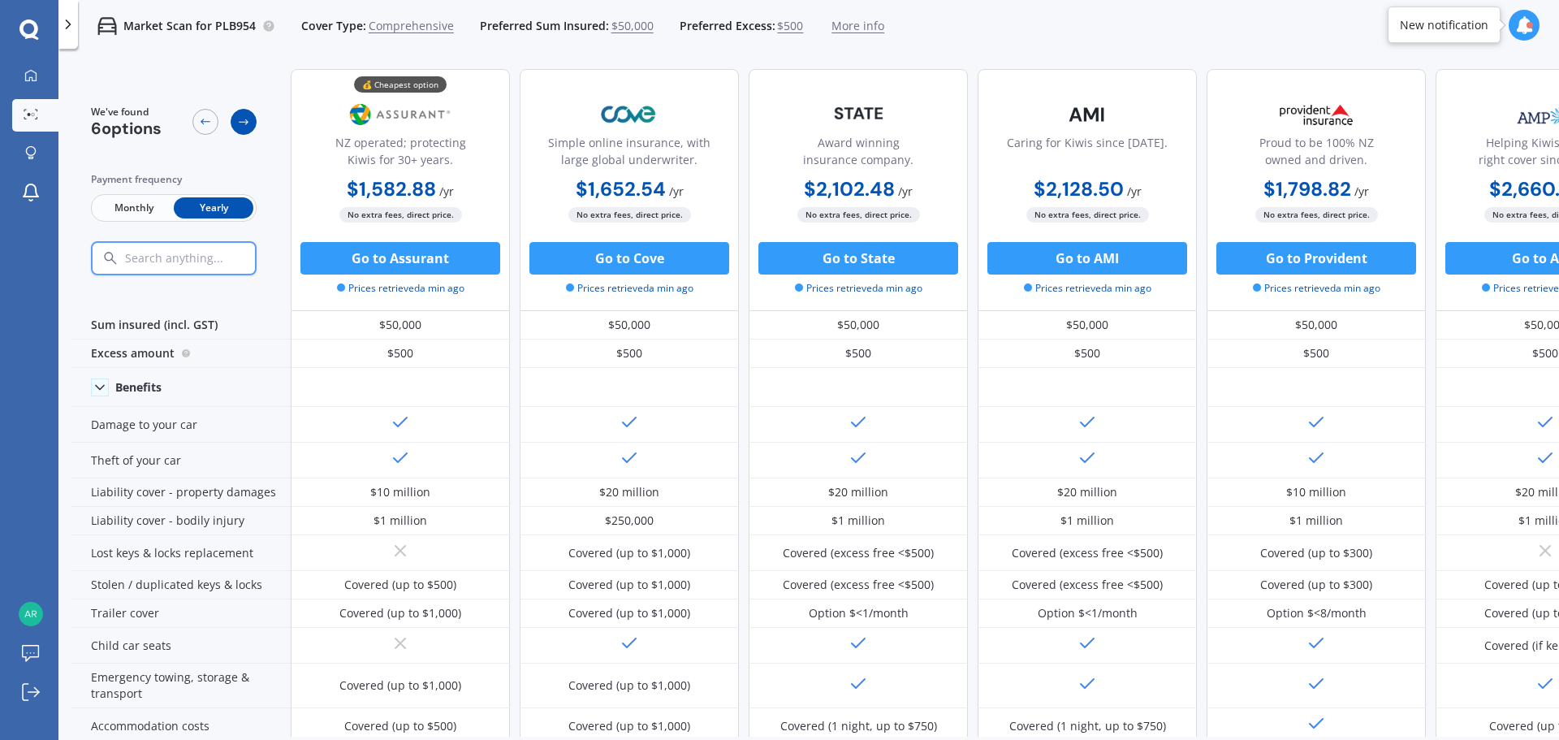
click at [245, 126] on icon at bounding box center [243, 121] width 13 height 13
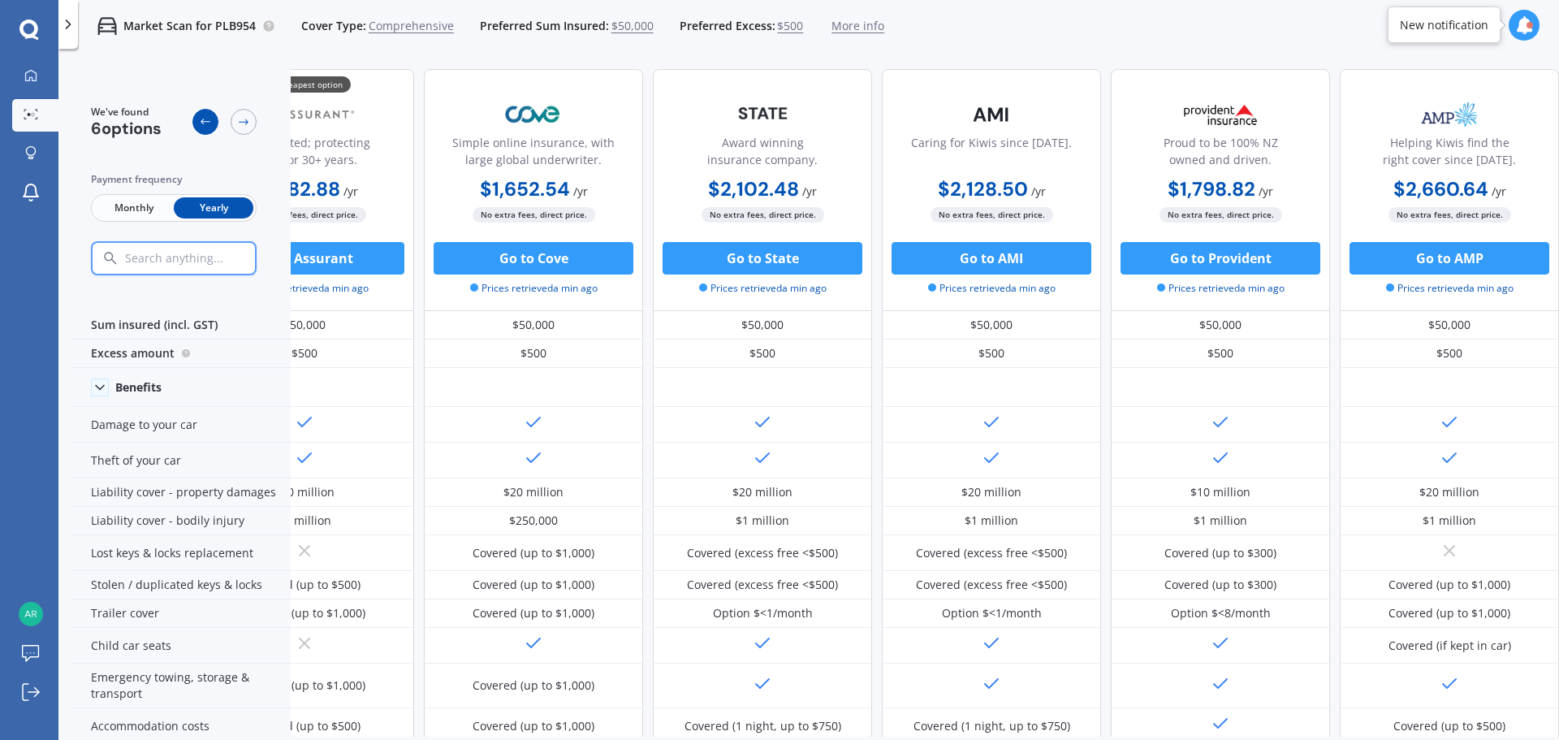
click at [202, 118] on icon at bounding box center [205, 121] width 13 height 13
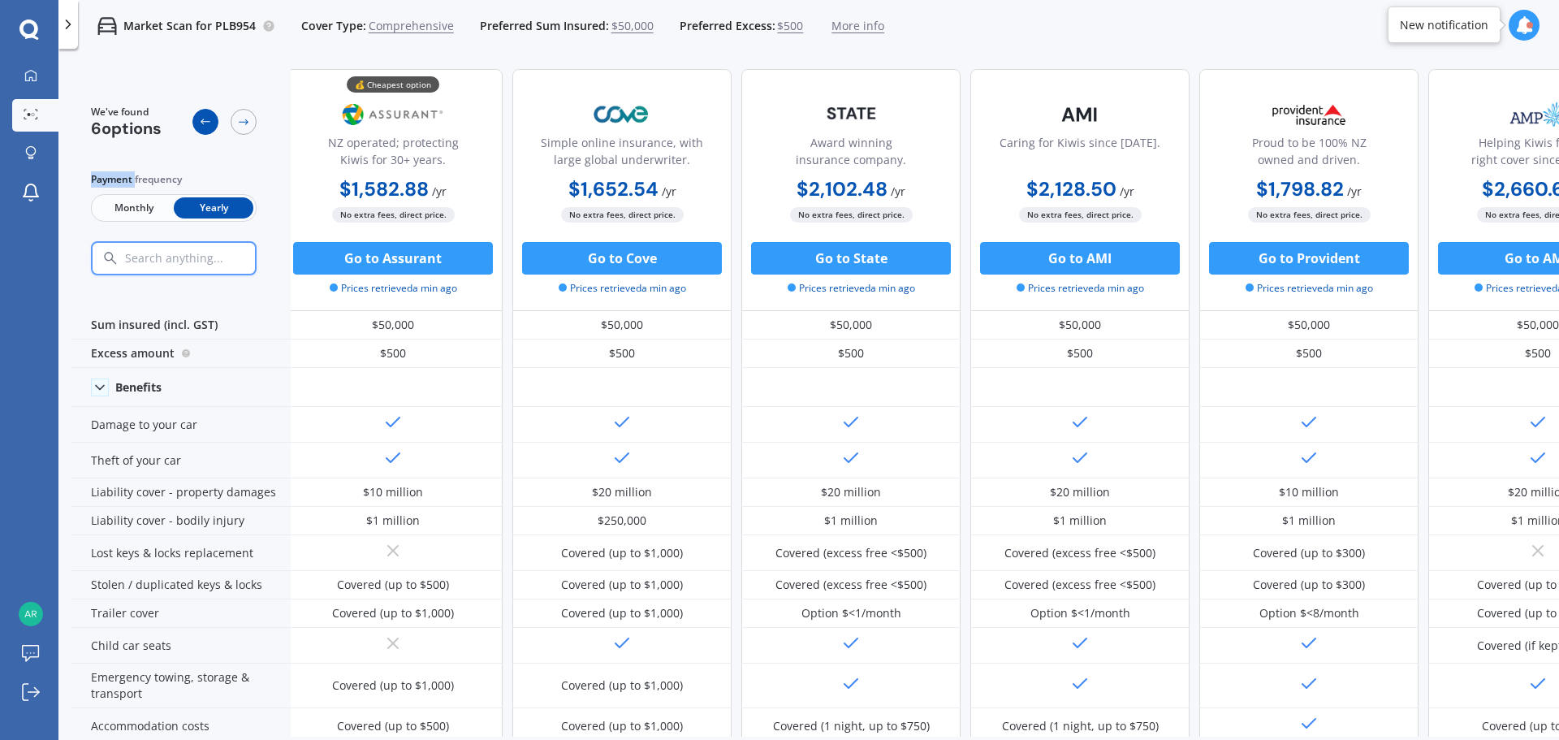
scroll to position [0, 0]
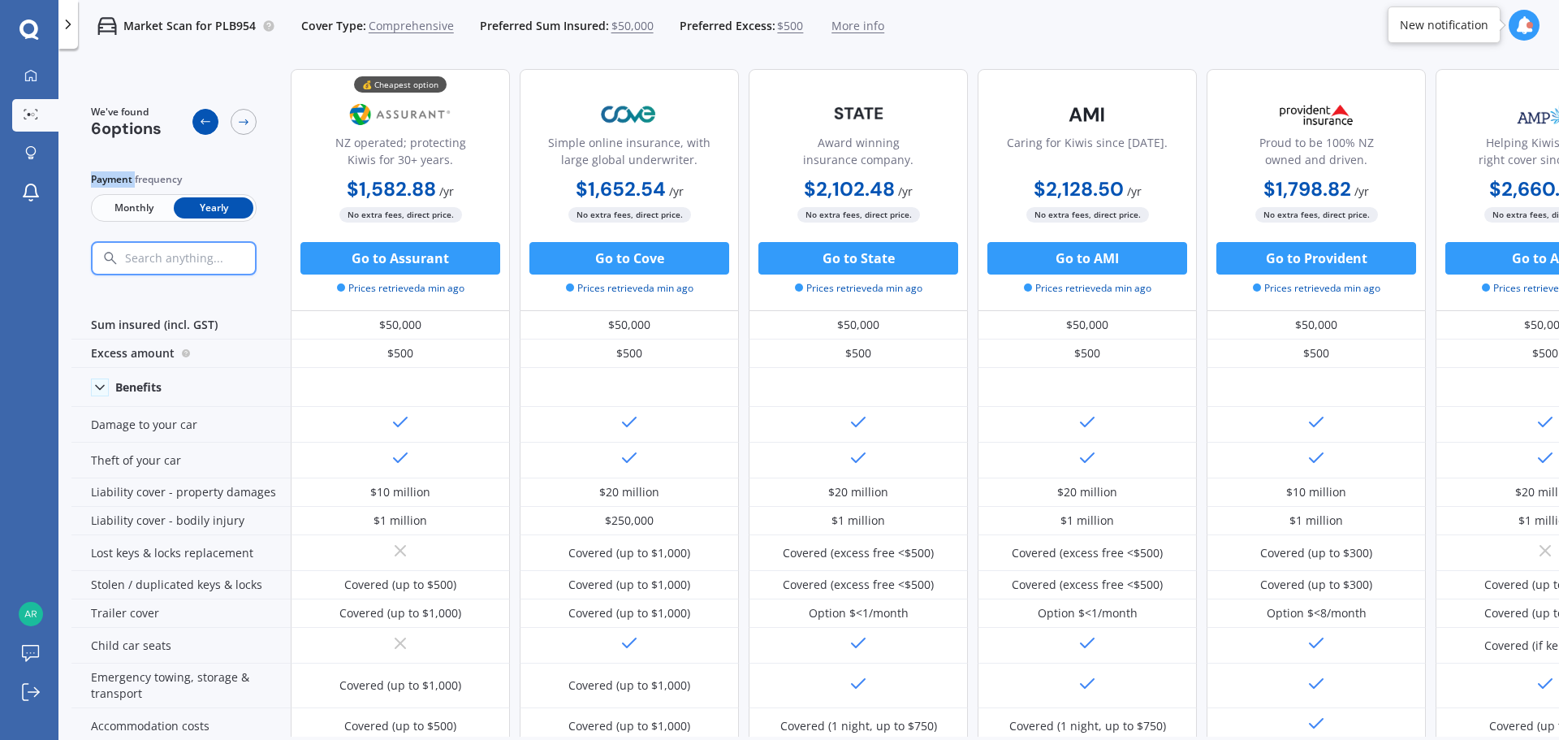
click at [204, 119] on icon at bounding box center [205, 121] width 13 height 13
click at [204, 119] on icon at bounding box center [206, 122] width 10 height 6
click at [32, 153] on icon at bounding box center [30, 153] width 11 height 14
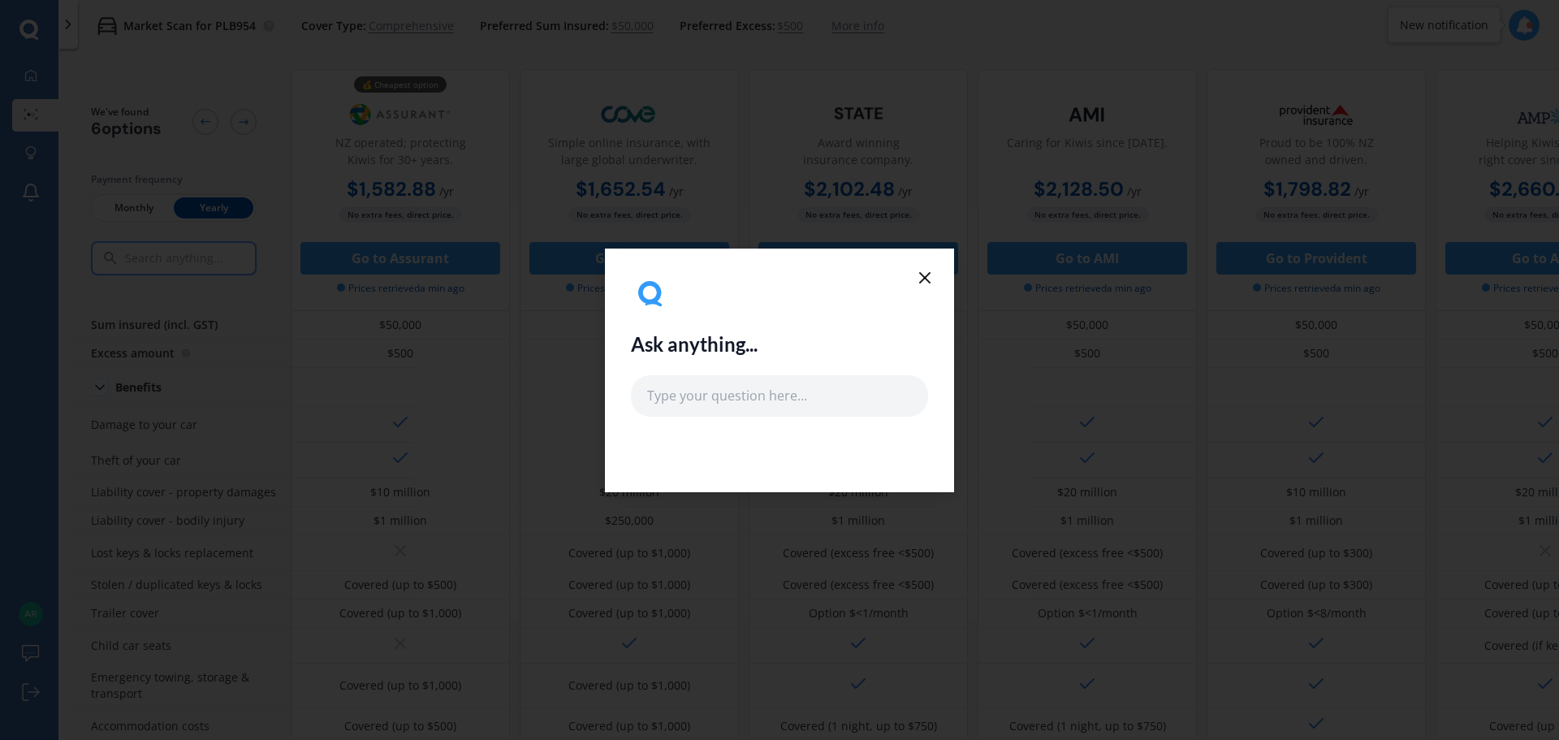
click at [922, 271] on icon at bounding box center [924, 277] width 19 height 19
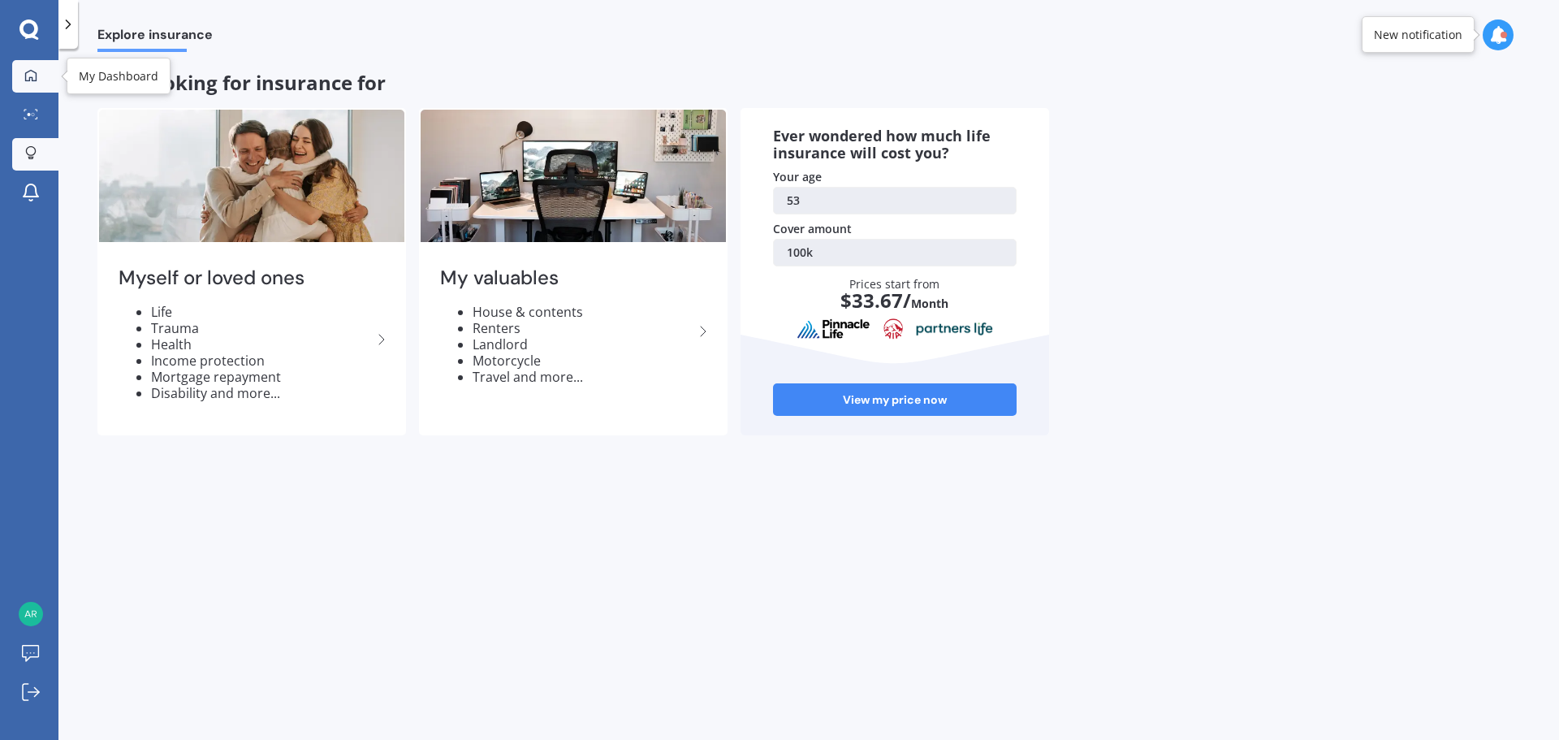
click at [36, 76] on icon at bounding box center [30, 74] width 11 height 11
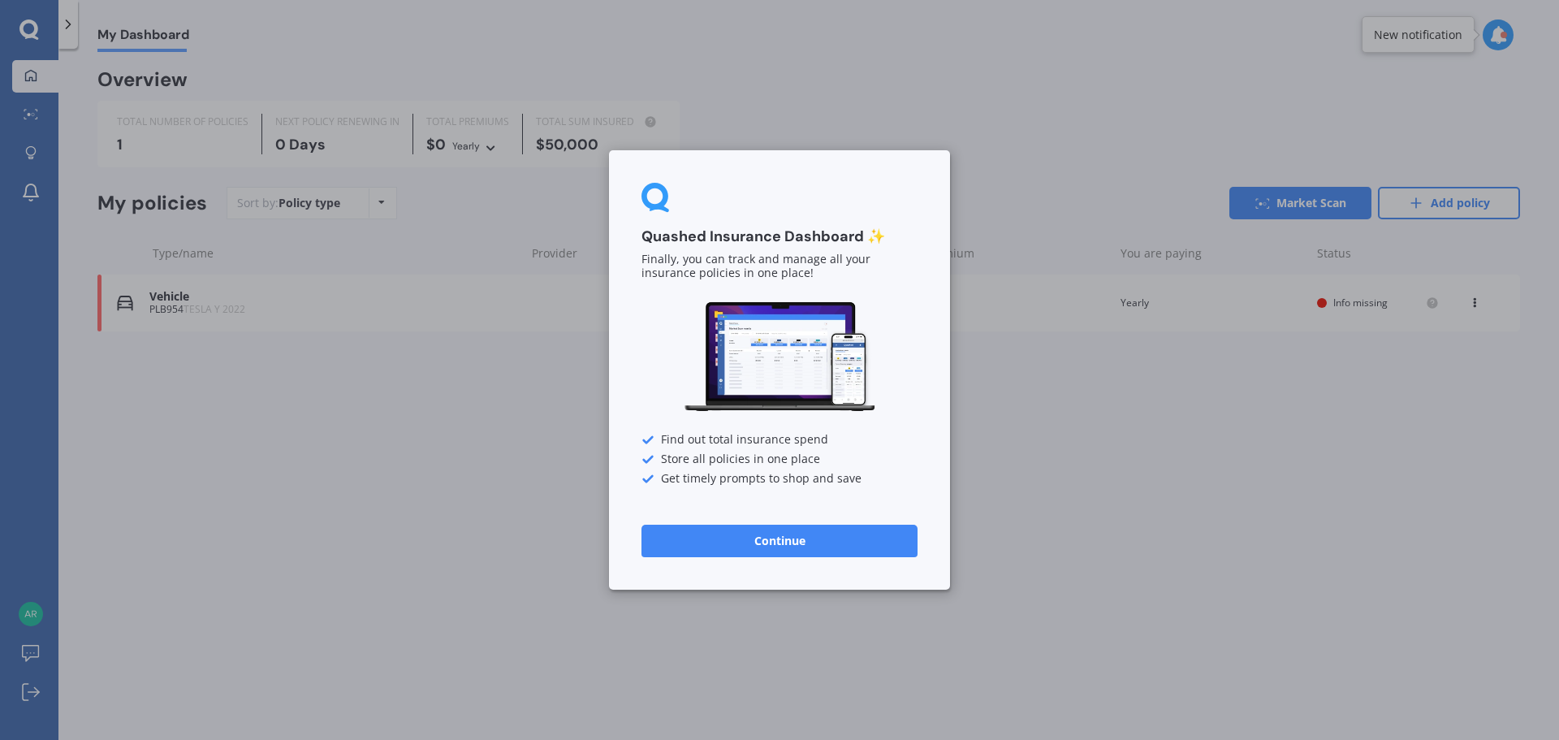
click at [741, 538] on button "Continue" at bounding box center [779, 540] width 276 height 32
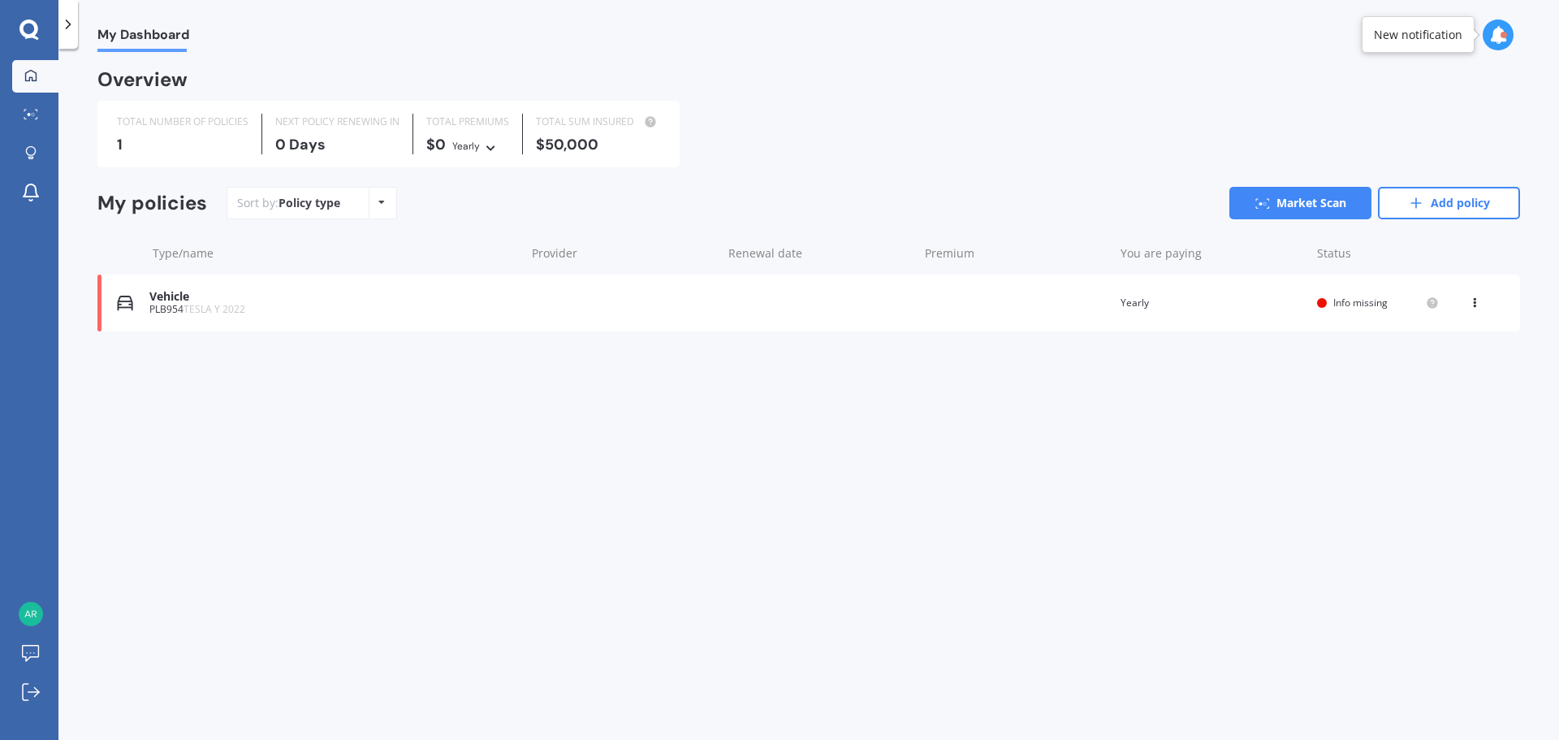
click at [1353, 300] on span "Info missing" at bounding box center [1360, 303] width 54 height 14
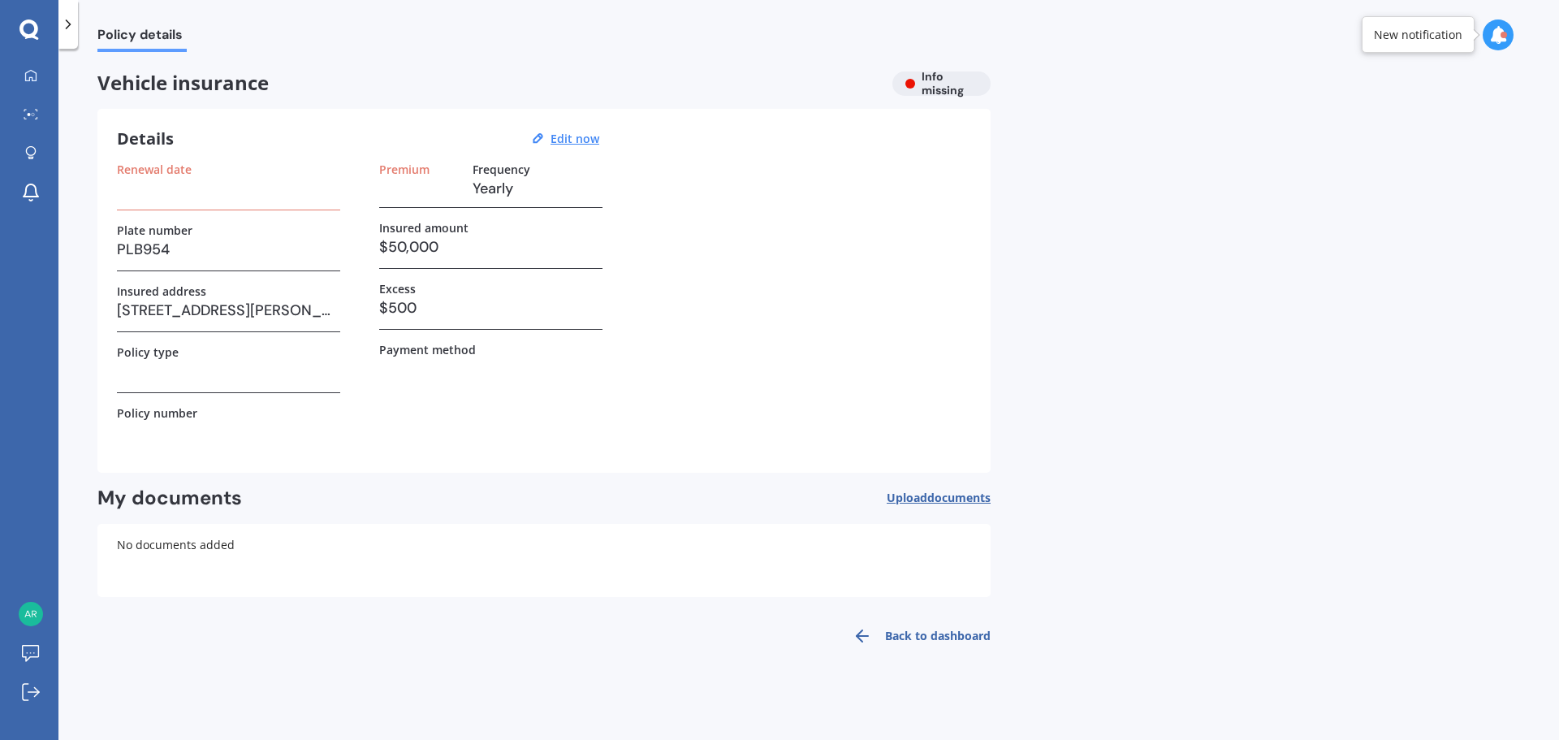
click at [140, 189] on h3 at bounding box center [228, 188] width 223 height 24
click at [583, 136] on u "Edit now" at bounding box center [574, 138] width 49 height 15
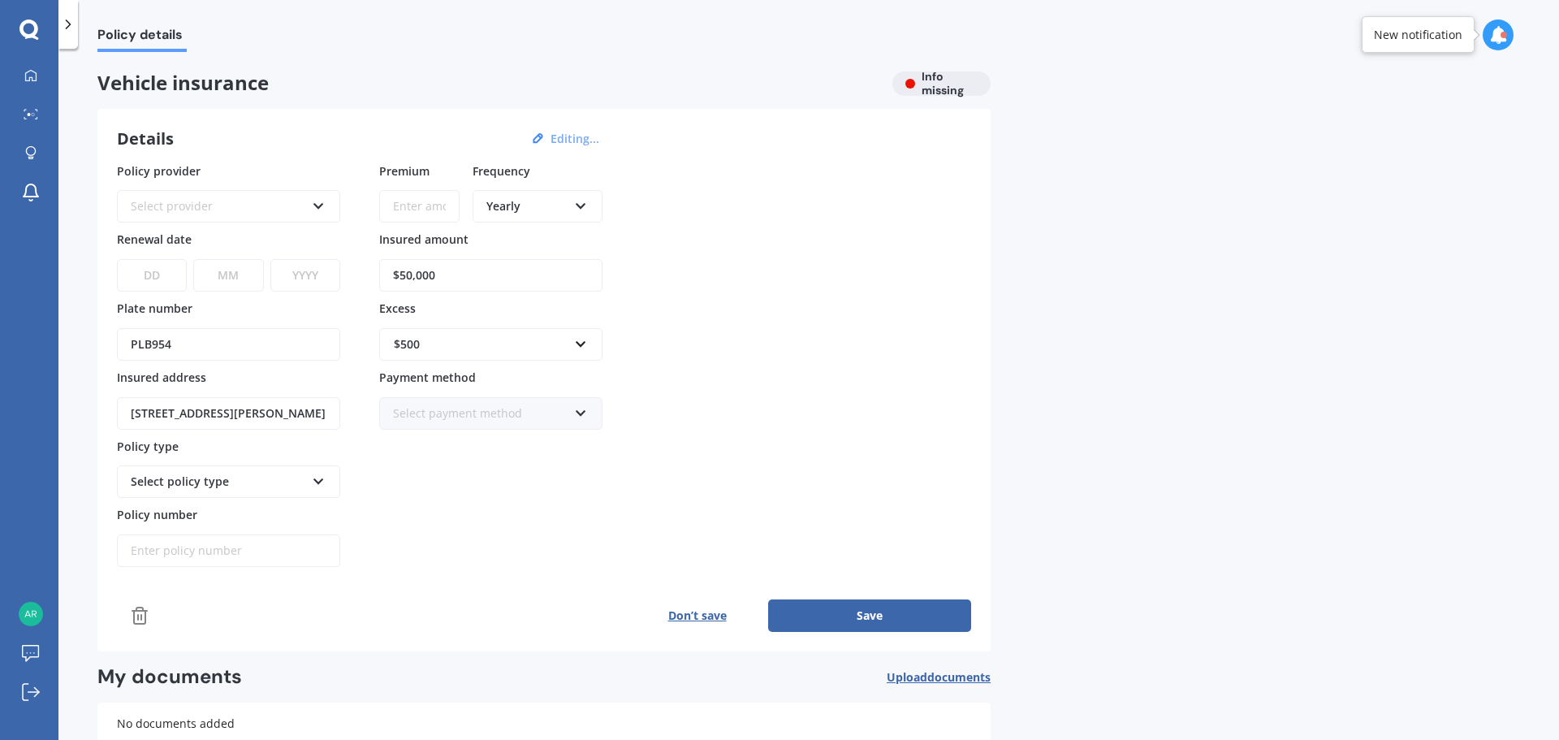
click at [255, 206] on div "Select provider" at bounding box center [218, 206] width 175 height 18
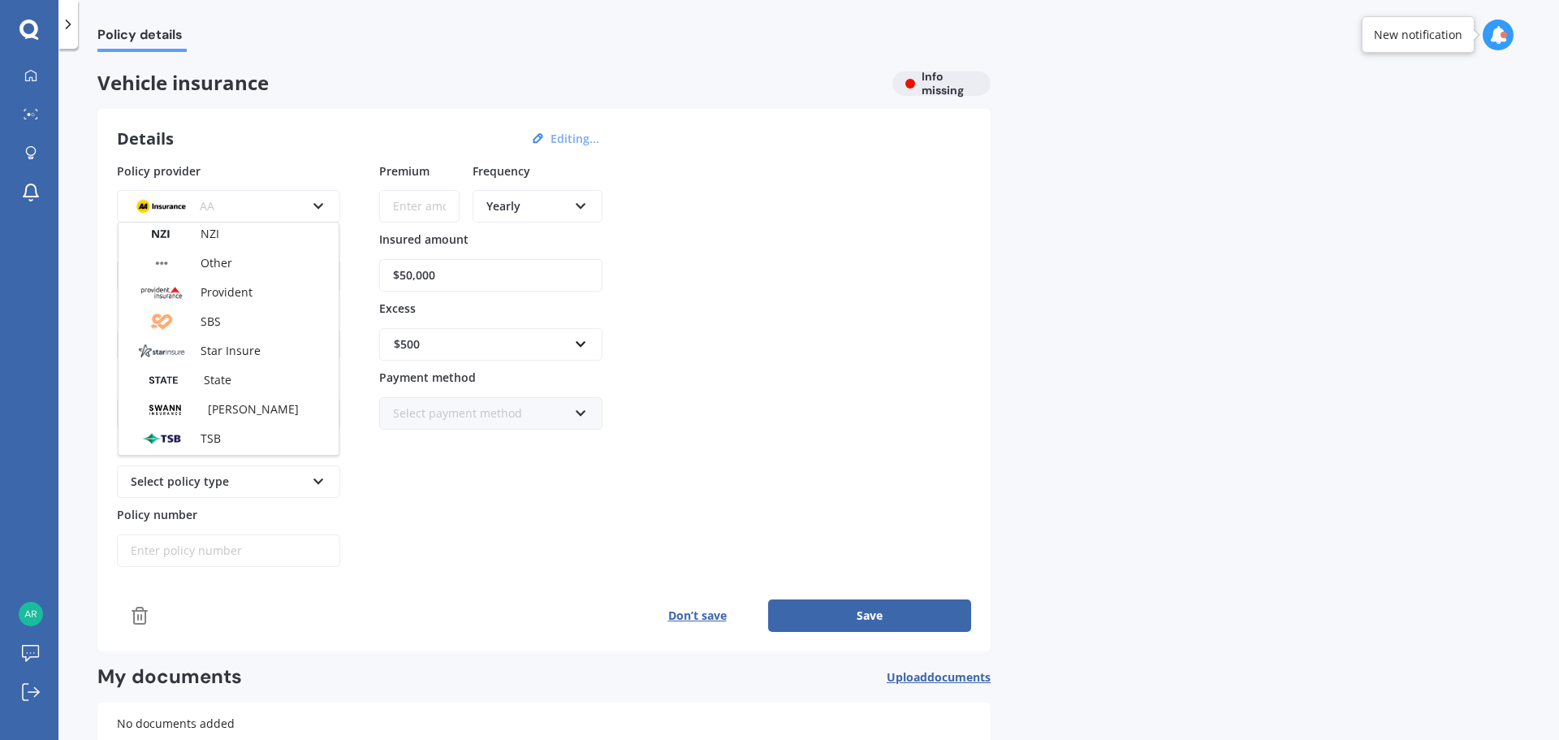
scroll to position [569, 0]
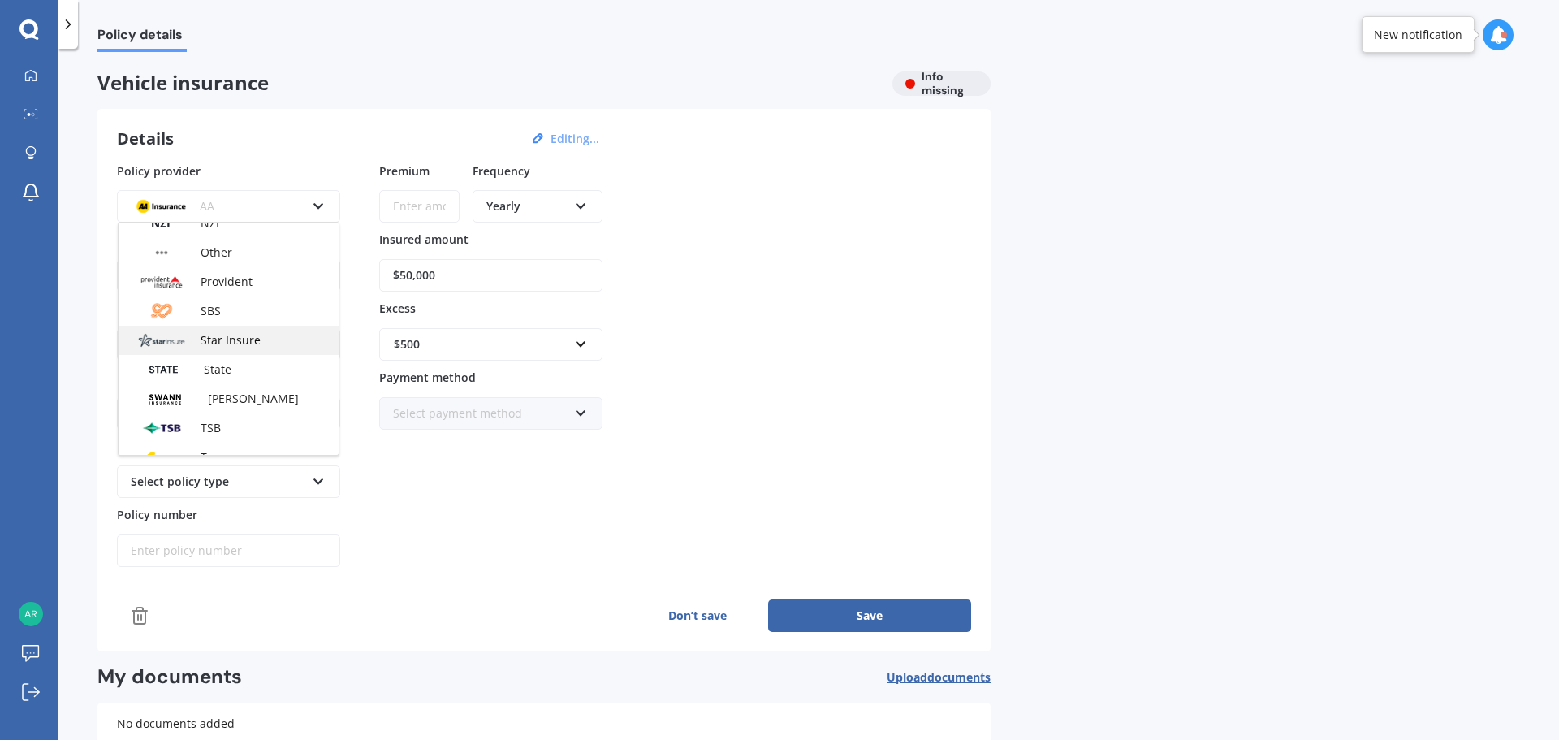
click at [220, 341] on span "Star Insure" at bounding box center [231, 339] width 60 height 15
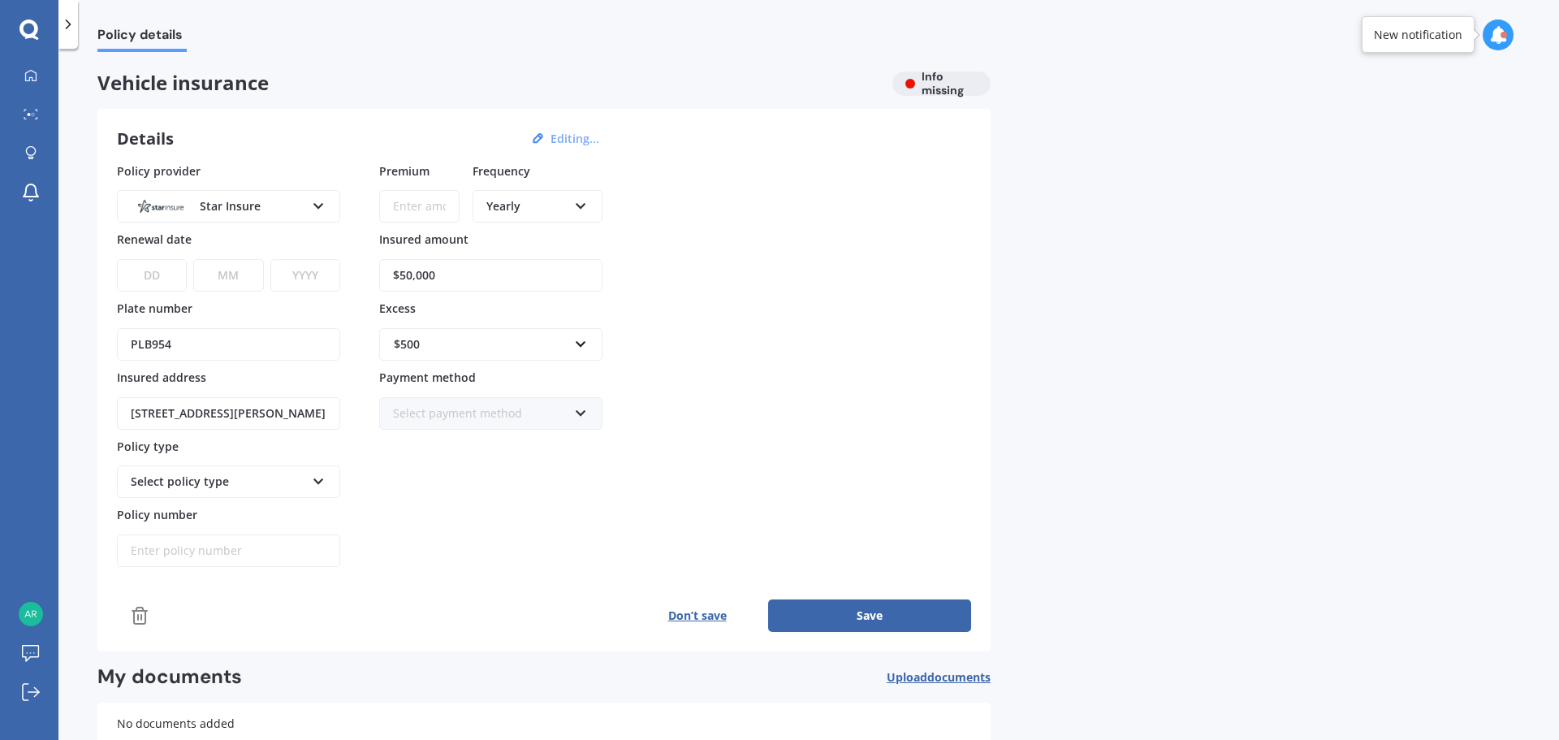
click at [150, 278] on select "DD 01 02 03 04 05 06 07 08 09 10 11 12 13 14 15 16 17 18 19 20 21 22 23 24 25 2…" at bounding box center [152, 275] width 70 height 32
select select "20"
click at [117, 259] on select "DD 01 02 03 04 05 06 07 08 09 10 11 12 13 14 15 16 17 18 19 20 21 22 23 24 25 2…" at bounding box center [152, 275] width 70 height 32
click at [241, 273] on select "MM 01 02 03 04 05 06 07 08 09 10 11 12" at bounding box center [228, 275] width 70 height 32
select select "09"
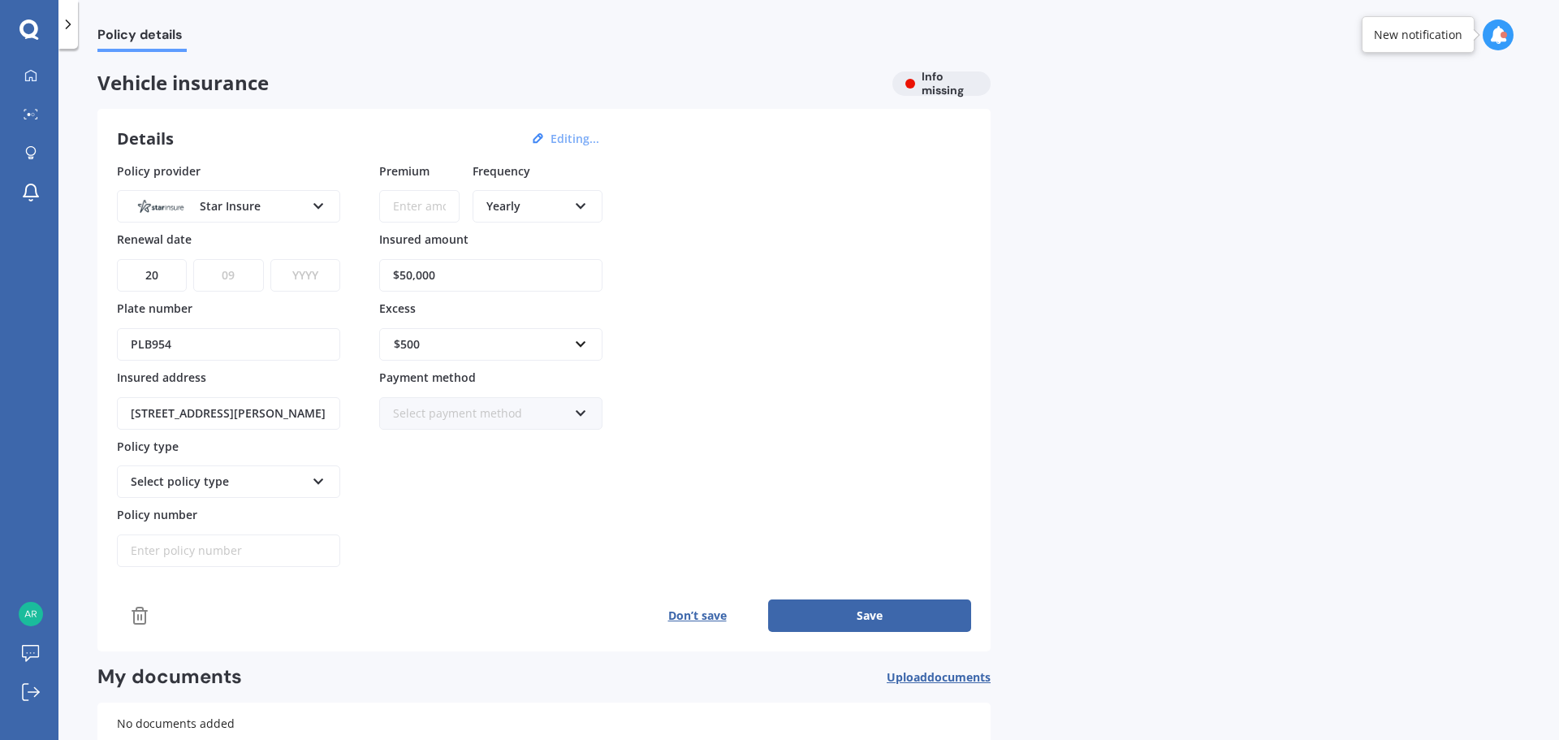
click at [193, 259] on select "MM 01 02 03 04 05 06 07 08 09 10 11 12" at bounding box center [228, 275] width 70 height 32
click at [291, 276] on select "YYYY 2027 2026 2025 2024 2023 2022 2021 2020 2019 2018 2017 2016 2015 2014 2013…" at bounding box center [305, 275] width 70 height 32
select select "2025"
click at [270, 259] on select "YYYY 2027 2026 2025 2024 2023 2022 2021 2020 2019 2018 2017 2016 2015 2014 2013…" at bounding box center [305, 275] width 70 height 32
click at [251, 472] on div "Select policy type" at bounding box center [218, 481] width 175 height 18
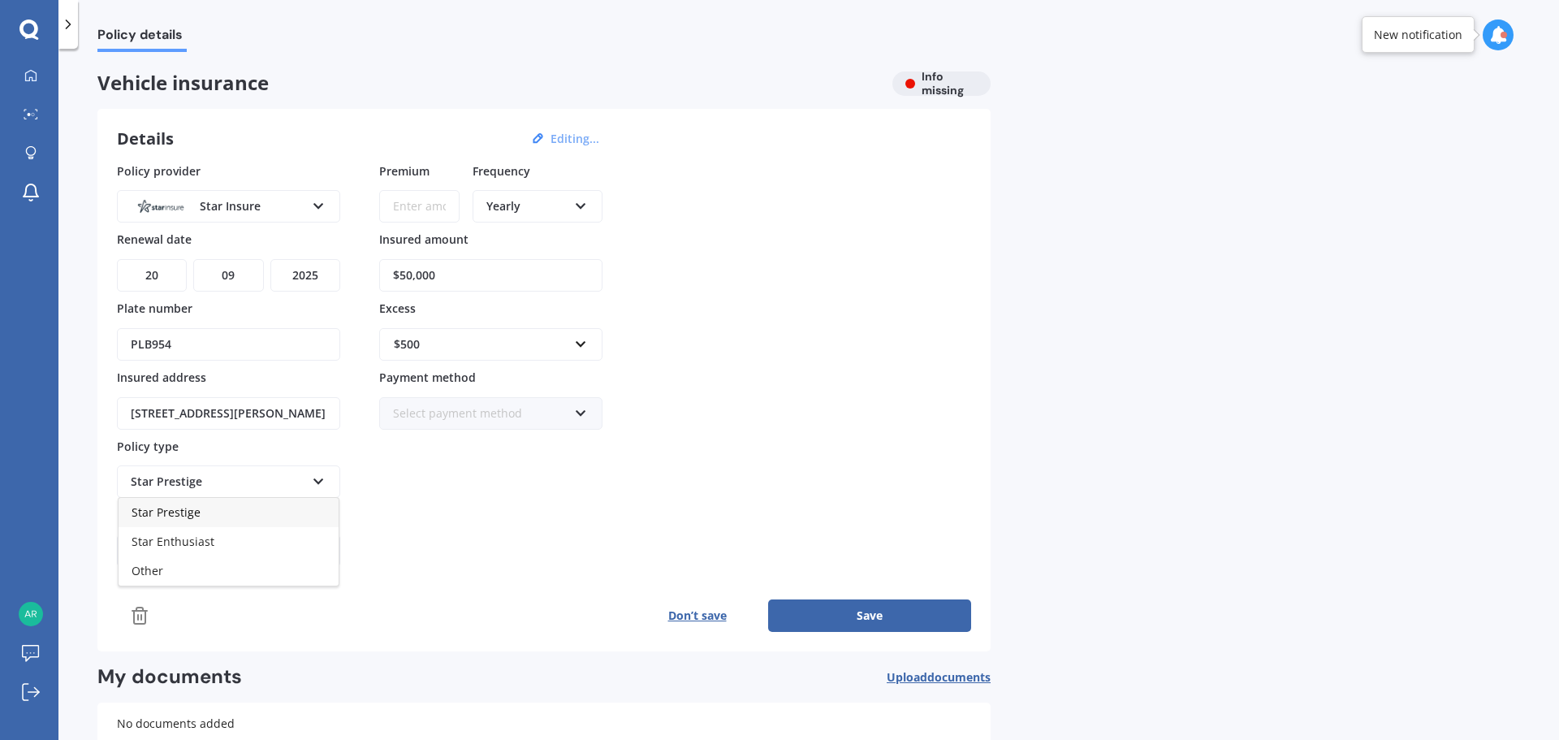
click at [205, 511] on div "Star Prestige" at bounding box center [229, 512] width 220 height 29
click at [891, 611] on button "Save" at bounding box center [869, 615] width 203 height 32
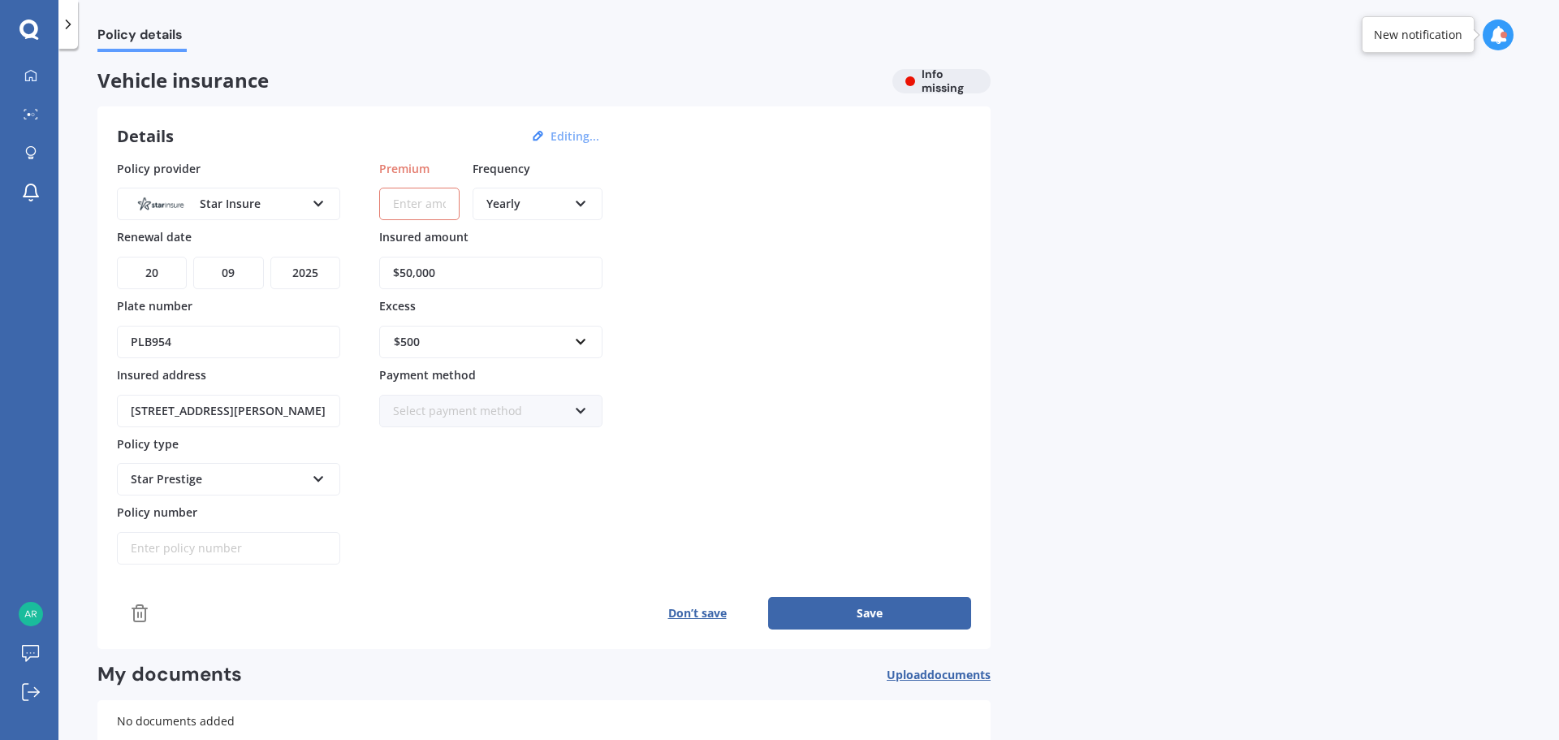
scroll to position [0, 0]
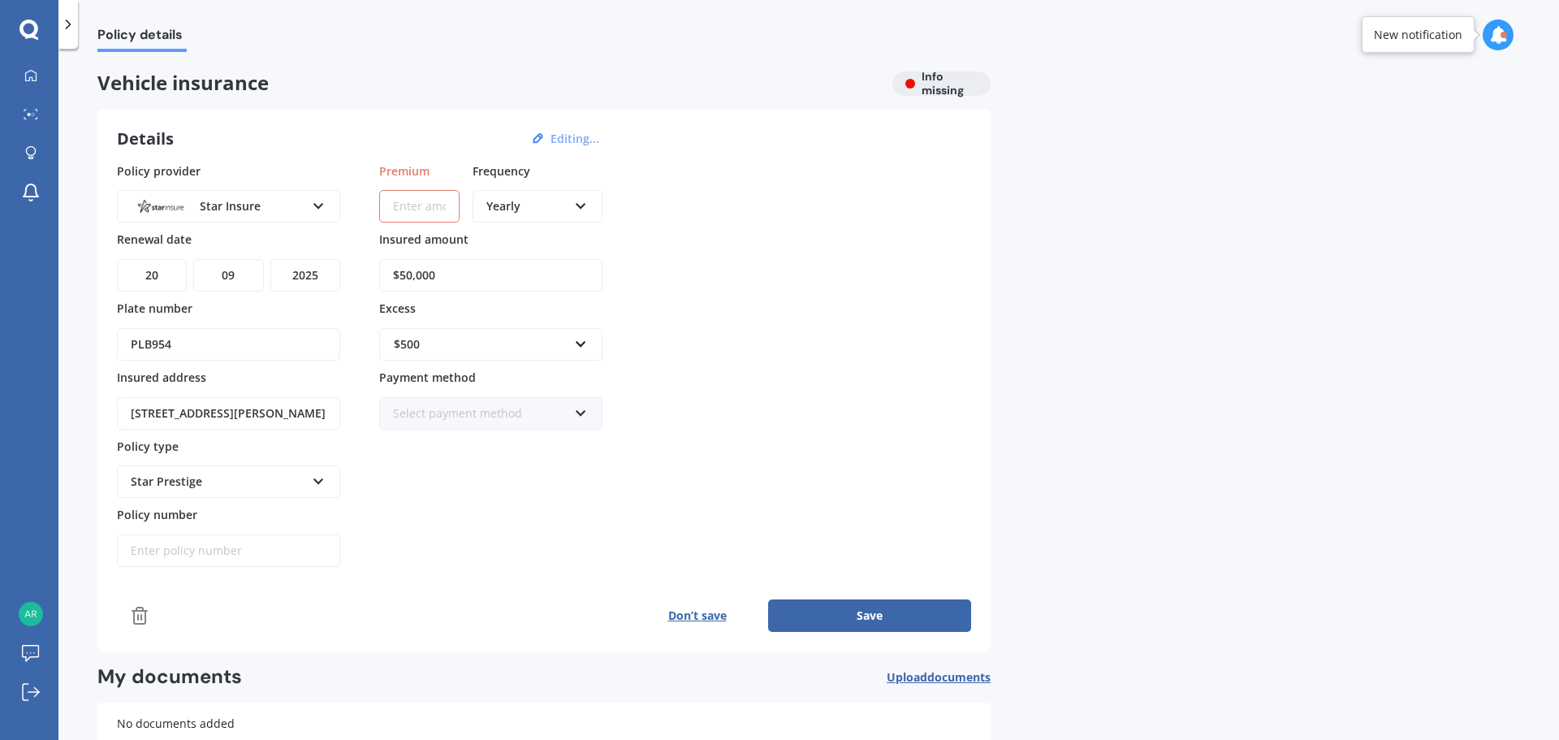
click at [28, 32] on icon at bounding box center [28, 29] width 19 height 21
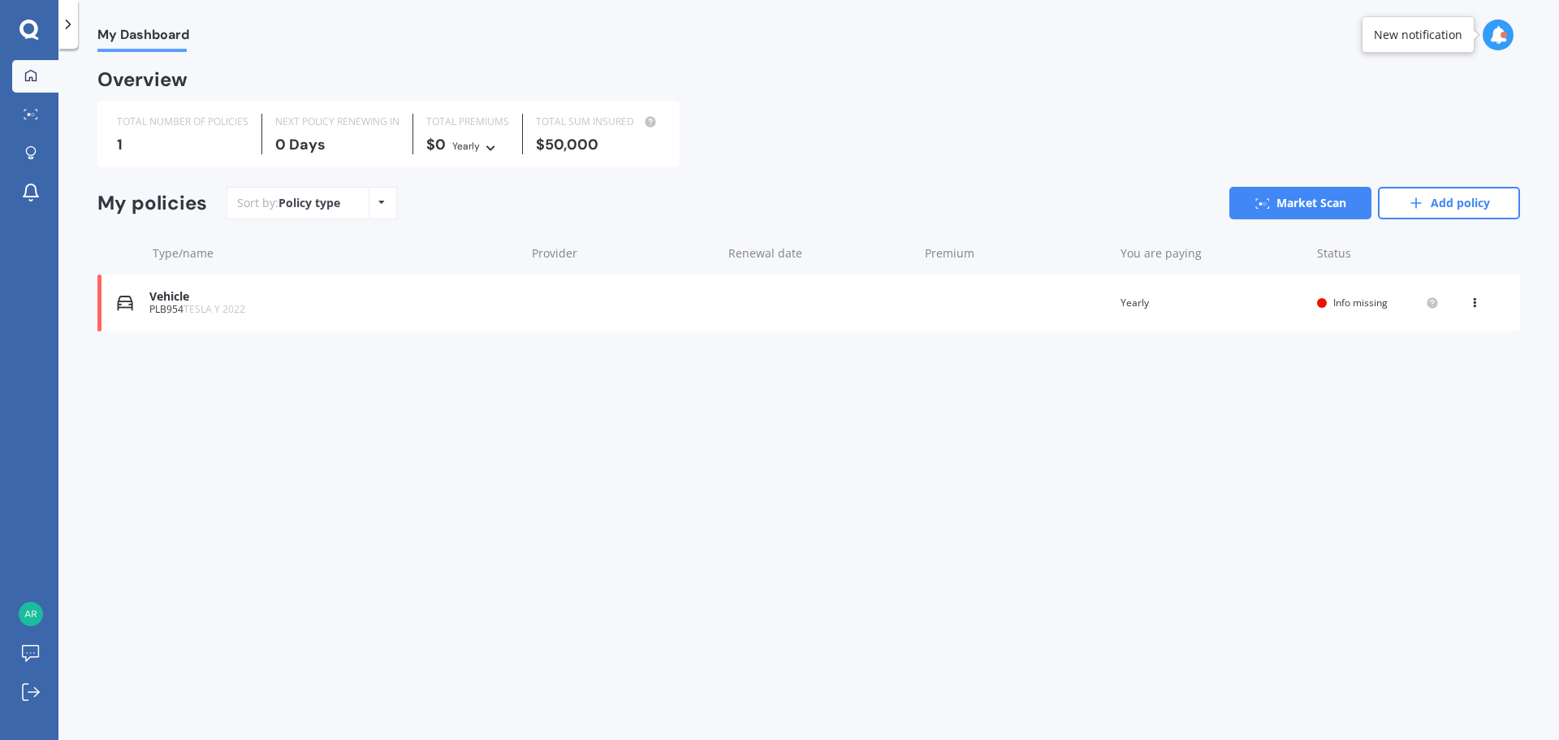
click at [70, 19] on icon at bounding box center [68, 24] width 16 height 16
